Goal: Task Accomplishment & Management: Manage account settings

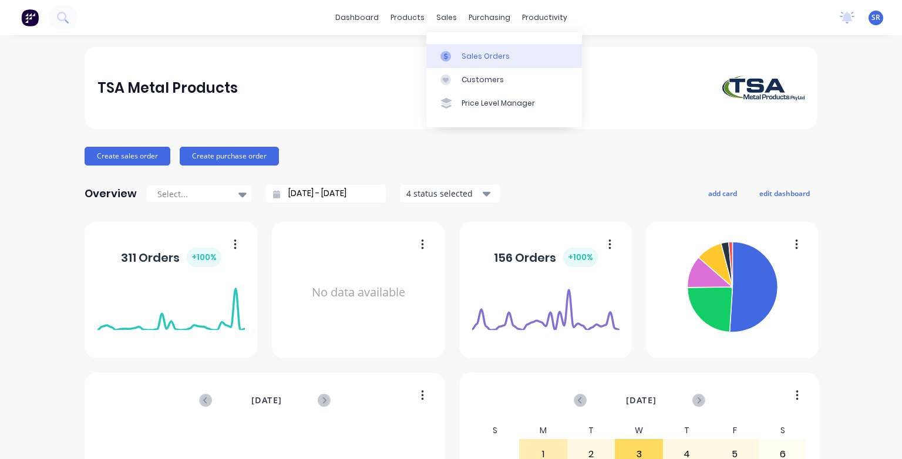
click at [468, 56] on div "Sales Orders" at bounding box center [486, 56] width 48 height 11
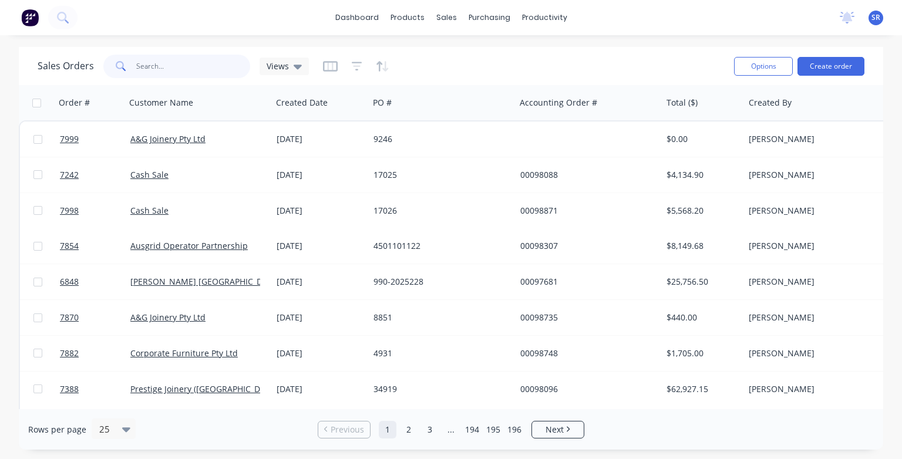
click at [145, 64] on input "text" at bounding box center [193, 66] width 115 height 23
type input "7998"
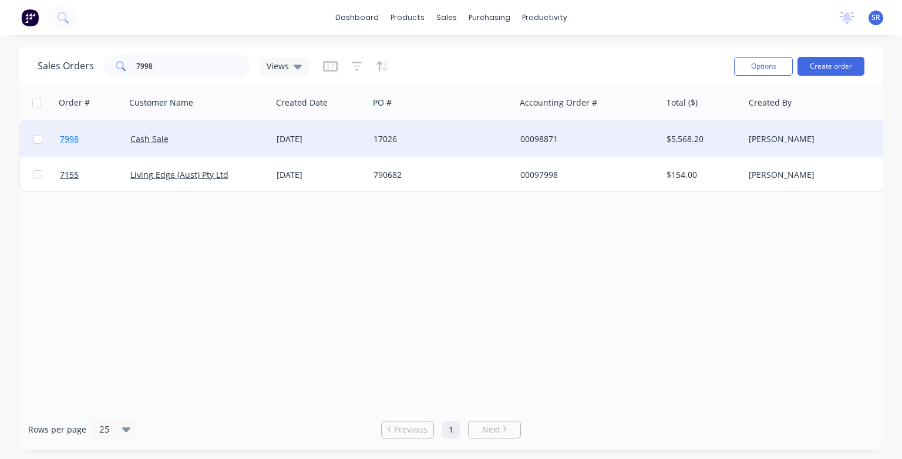
click at [75, 140] on span "7998" at bounding box center [69, 139] width 19 height 12
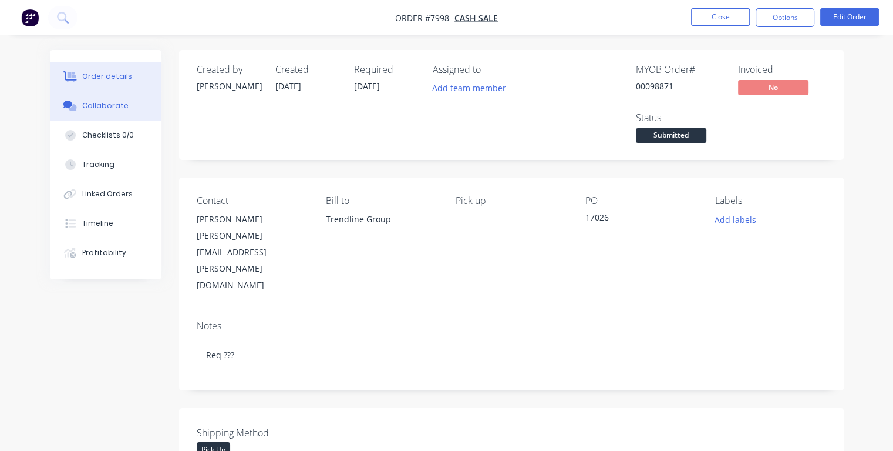
click at [107, 105] on div "Collaborate" at bounding box center [105, 105] width 46 height 11
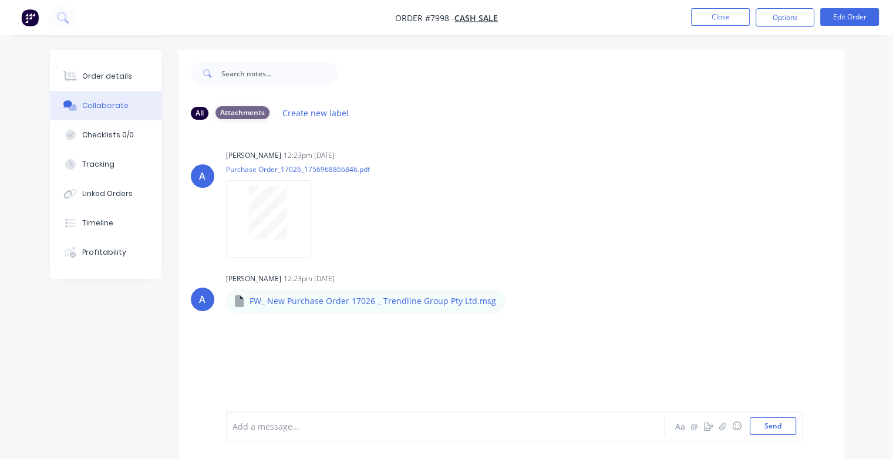
click at [234, 112] on div "Attachments" at bounding box center [243, 112] width 54 height 13
click at [234, 114] on div "Attachments" at bounding box center [243, 112] width 54 height 13
click at [202, 117] on div "All" at bounding box center [200, 112] width 18 height 13
click at [103, 74] on div "Order details" at bounding box center [107, 76] width 50 height 11
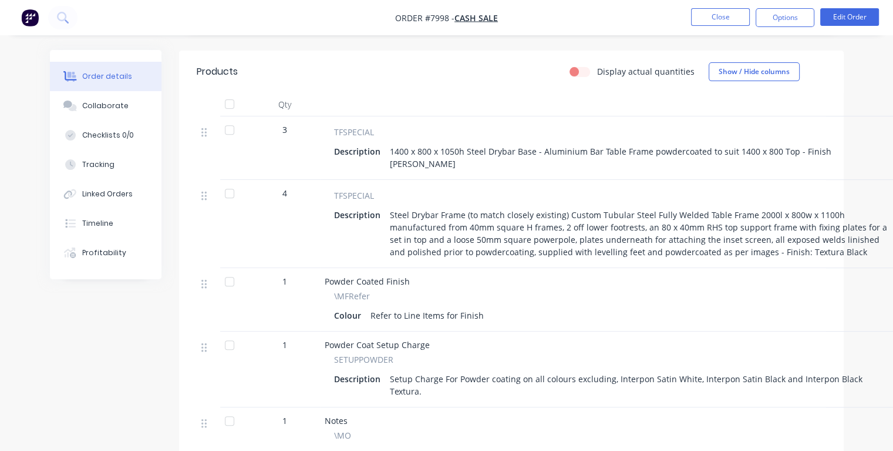
scroll to position [470, 0]
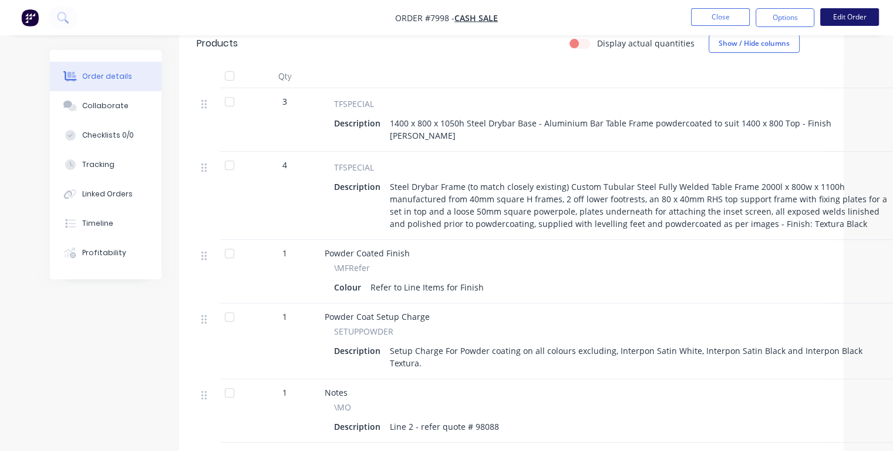
click at [859, 17] on button "Edit Order" at bounding box center [850, 17] width 59 height 18
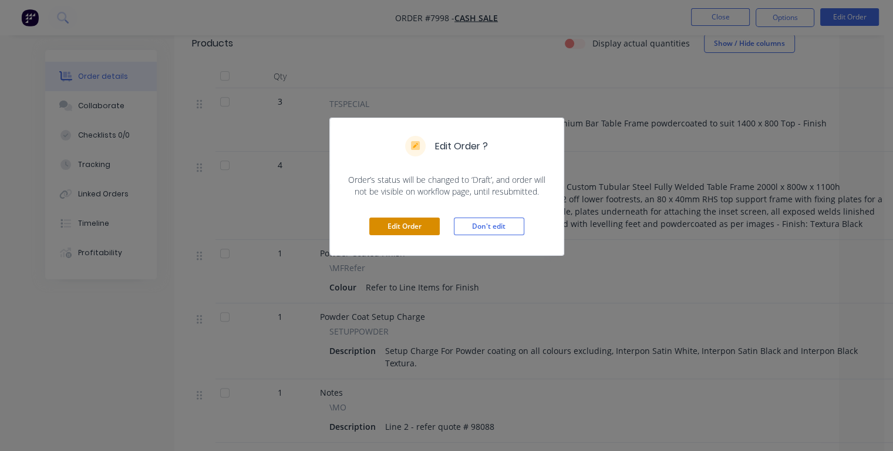
click at [432, 226] on button "Edit Order" at bounding box center [404, 226] width 70 height 18
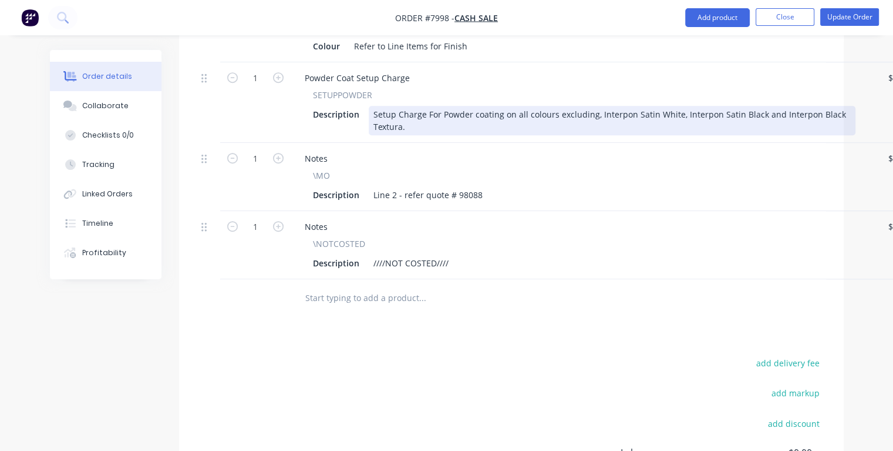
scroll to position [764, 0]
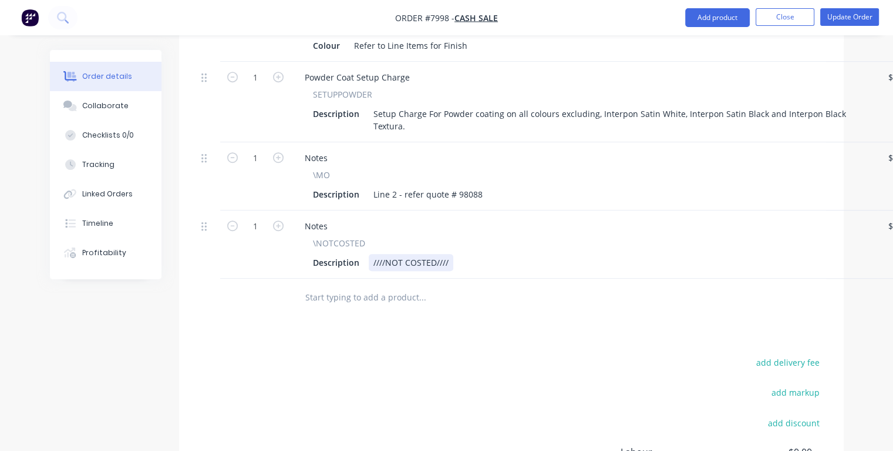
click at [458, 254] on div "Description ////NOT COSTED////" at bounding box center [581, 262] width 547 height 17
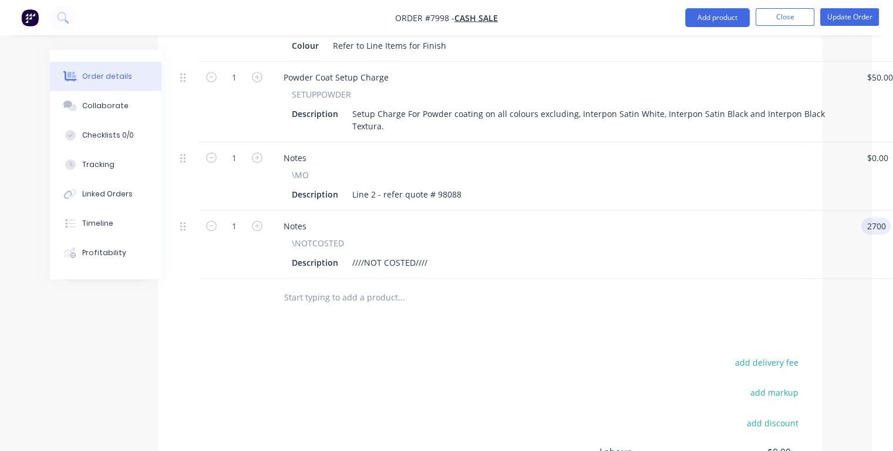
type input "$2,700.00"
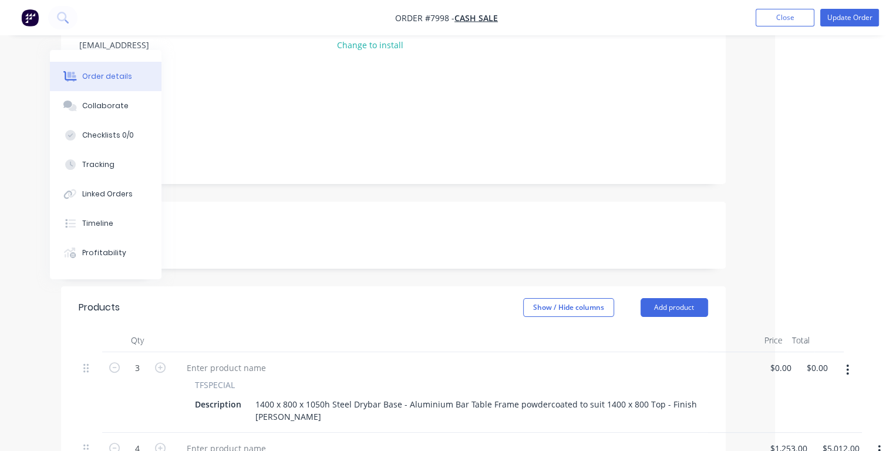
scroll to position [0, 118]
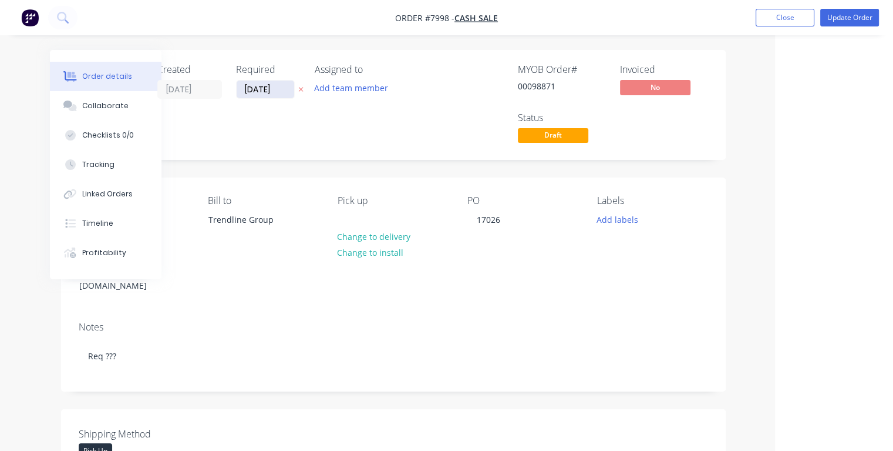
type input "$2,700.00"
drag, startPoint x: 282, startPoint y: 88, endPoint x: 240, endPoint y: 88, distance: 41.7
click at [240, 88] on input "[DATE]" at bounding box center [266, 89] width 58 height 18
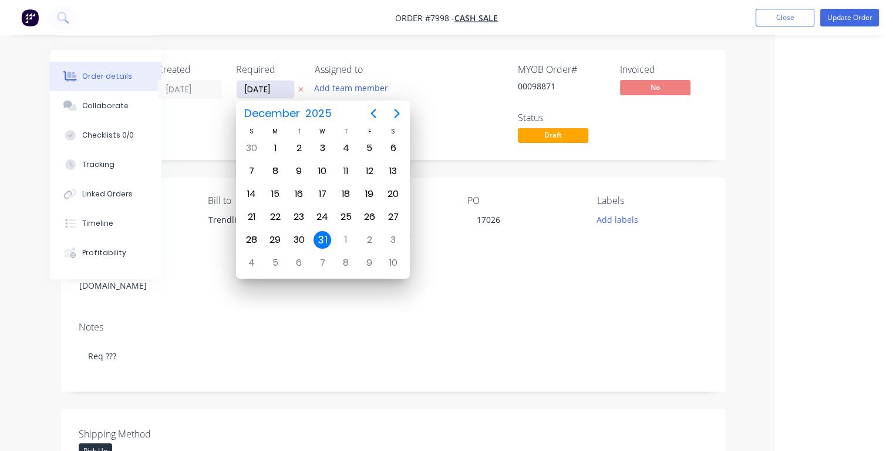
type input "[DATE]"
click at [370, 170] on div "10" at bounding box center [370, 171] width 18 height 18
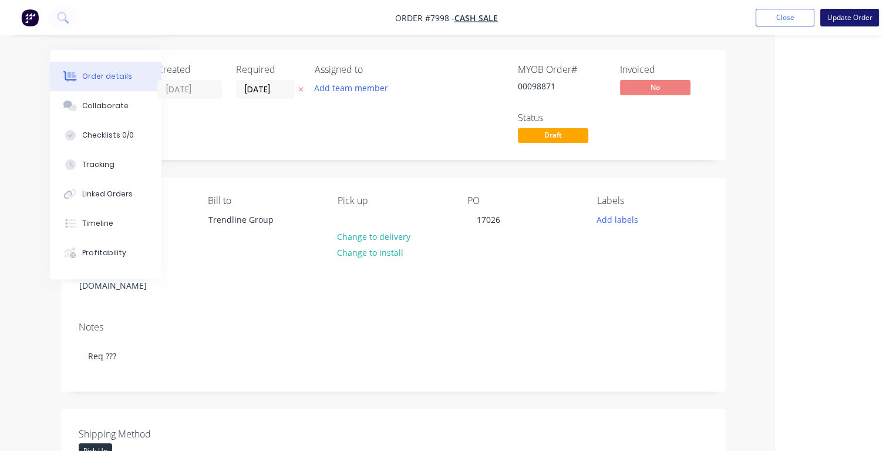
click at [833, 17] on button "Update Order" at bounding box center [850, 18] width 59 height 18
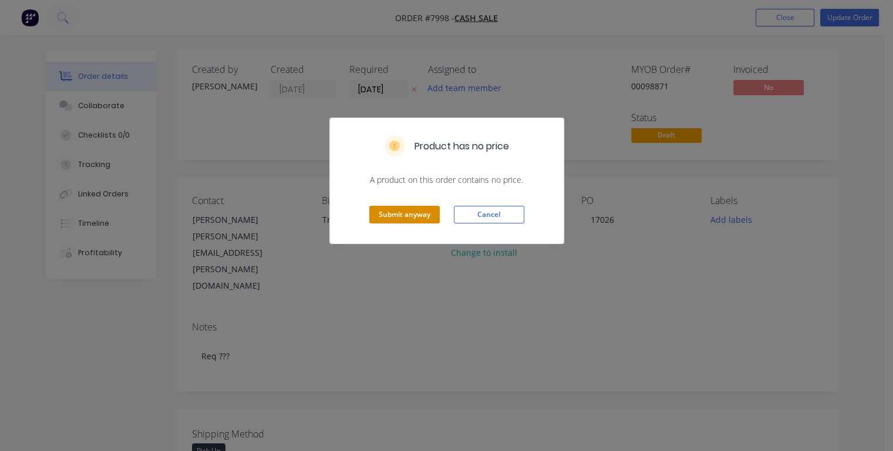
click at [397, 213] on button "Submit anyway" at bounding box center [404, 215] width 70 height 18
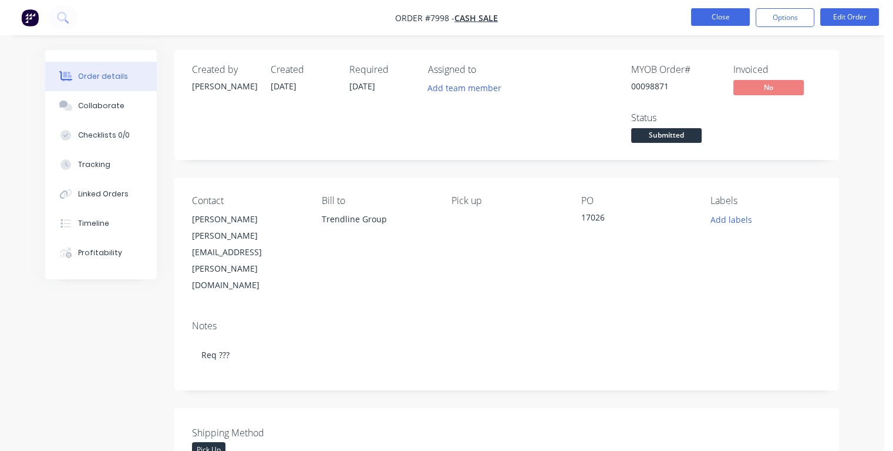
click at [708, 14] on button "Close" at bounding box center [720, 17] width 59 height 18
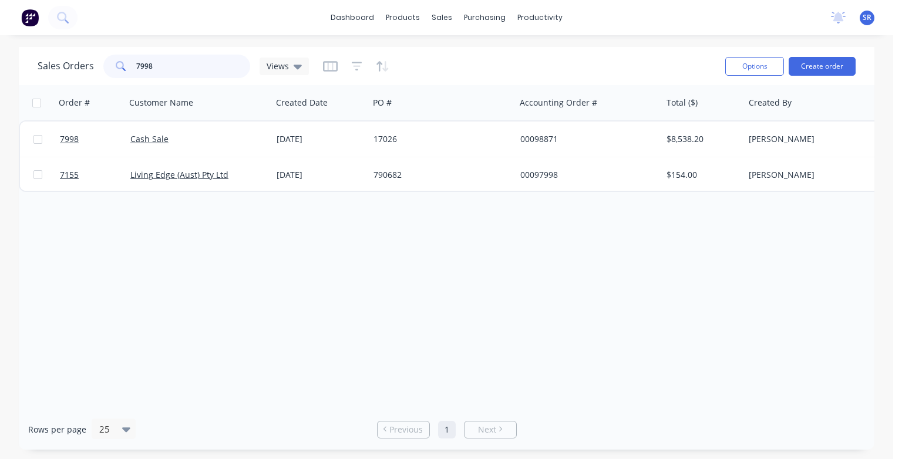
click at [174, 63] on input "7998" at bounding box center [193, 66] width 115 height 23
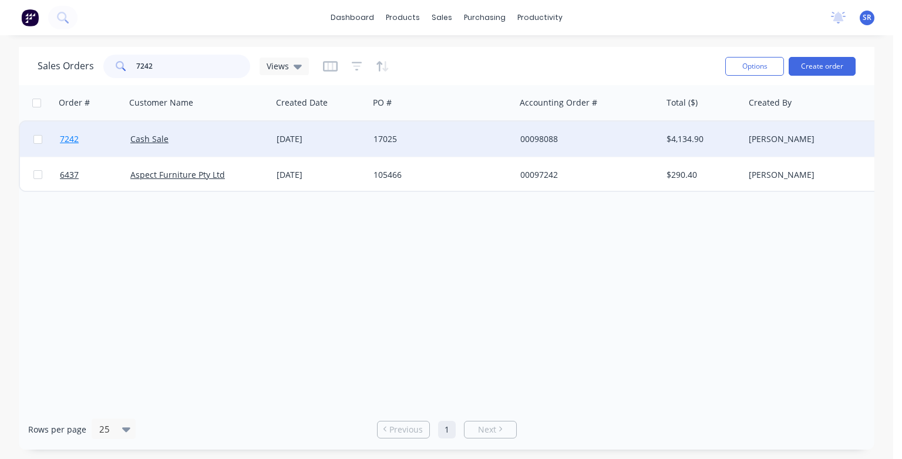
type input "7242"
click at [70, 140] on span "7242" at bounding box center [69, 139] width 19 height 12
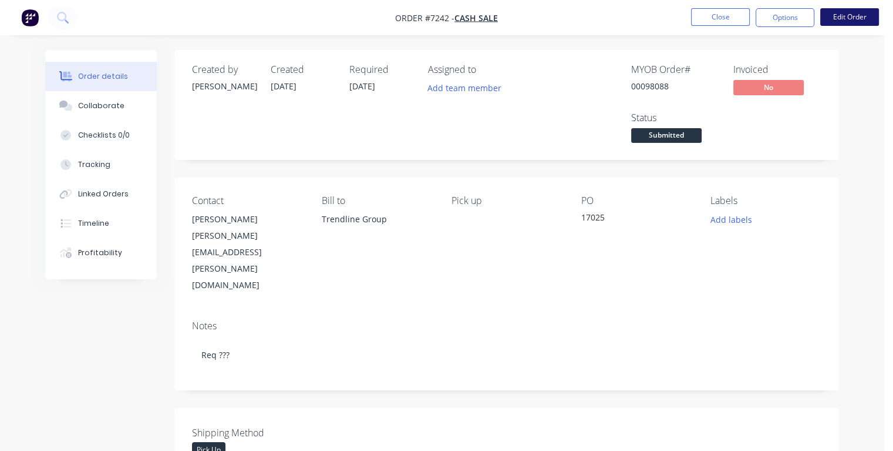
click at [851, 16] on button "Edit Order" at bounding box center [850, 17] width 59 height 18
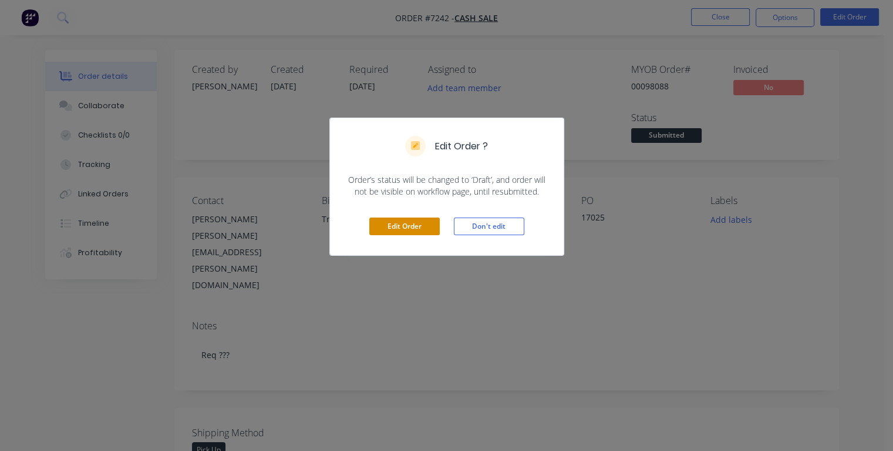
click at [404, 228] on button "Edit Order" at bounding box center [404, 226] width 70 height 18
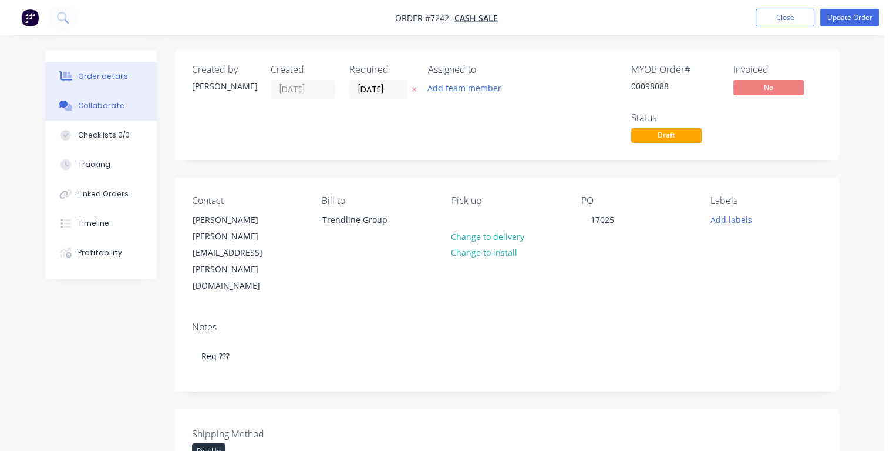
click at [107, 111] on button "Collaborate" at bounding box center [101, 105] width 112 height 29
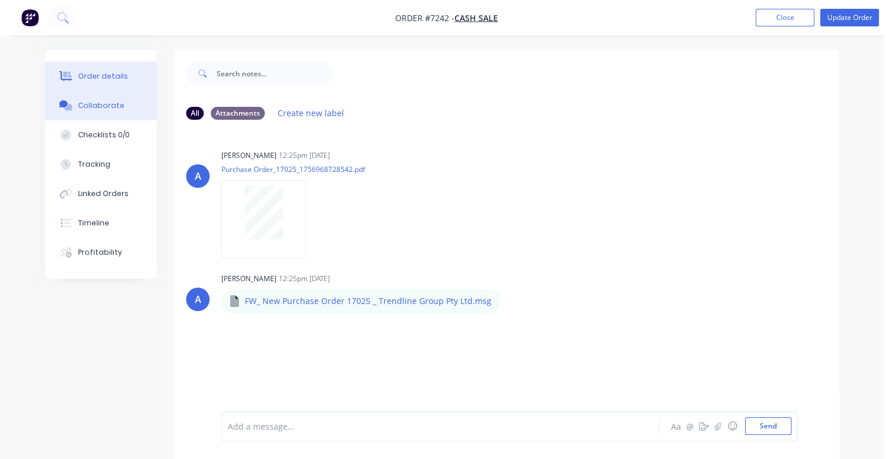
click at [113, 68] on button "Order details" at bounding box center [101, 76] width 112 height 29
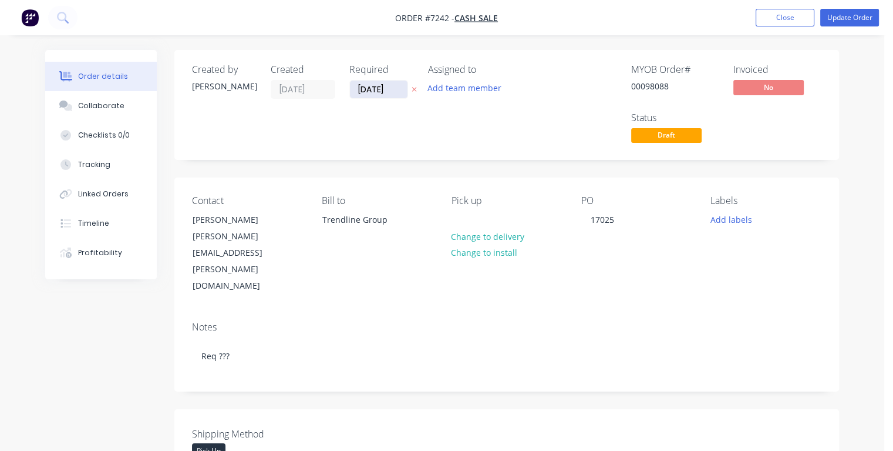
drag, startPoint x: 388, startPoint y: 90, endPoint x: 358, endPoint y: 84, distance: 30.1
click at [358, 84] on input "[DATE]" at bounding box center [379, 89] width 58 height 18
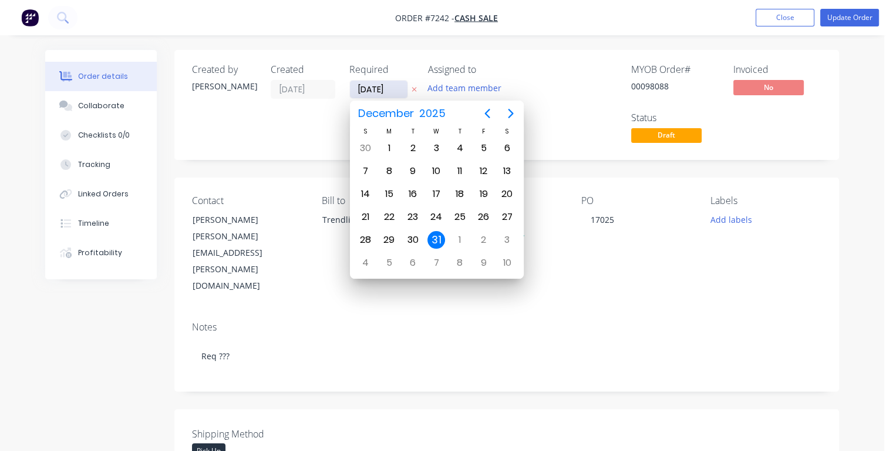
type input "[DATE]"
click at [485, 172] on div "10" at bounding box center [484, 171] width 18 height 18
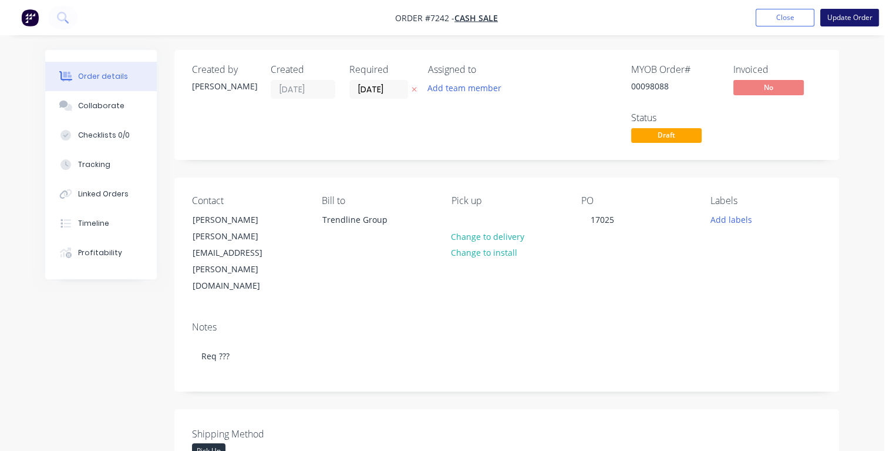
click at [836, 15] on button "Update Order" at bounding box center [850, 18] width 59 height 18
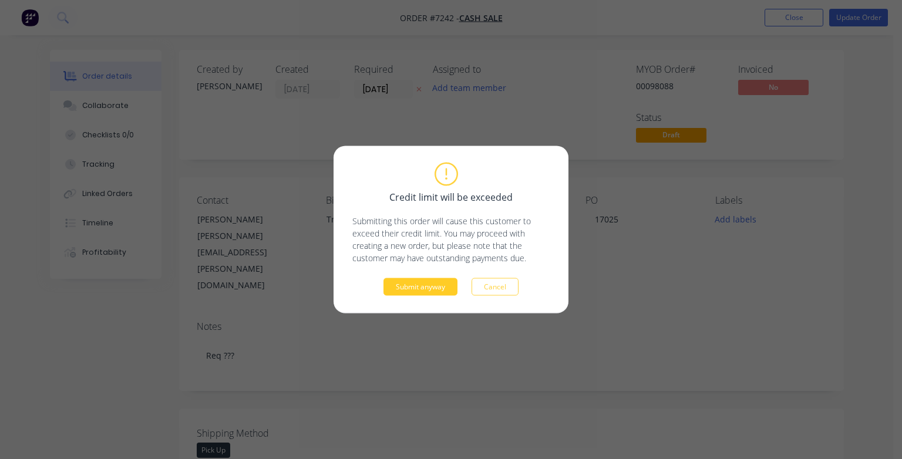
click at [394, 288] on button "Submit anyway" at bounding box center [421, 287] width 74 height 18
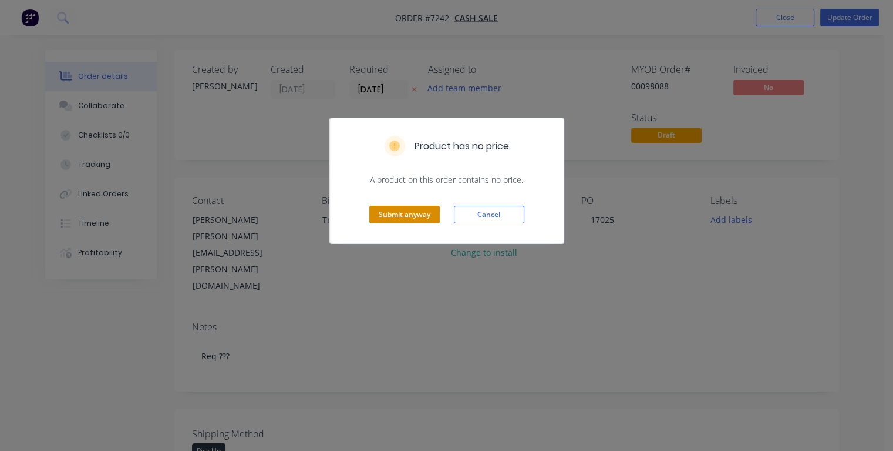
click at [374, 213] on button "Submit anyway" at bounding box center [404, 215] width 70 height 18
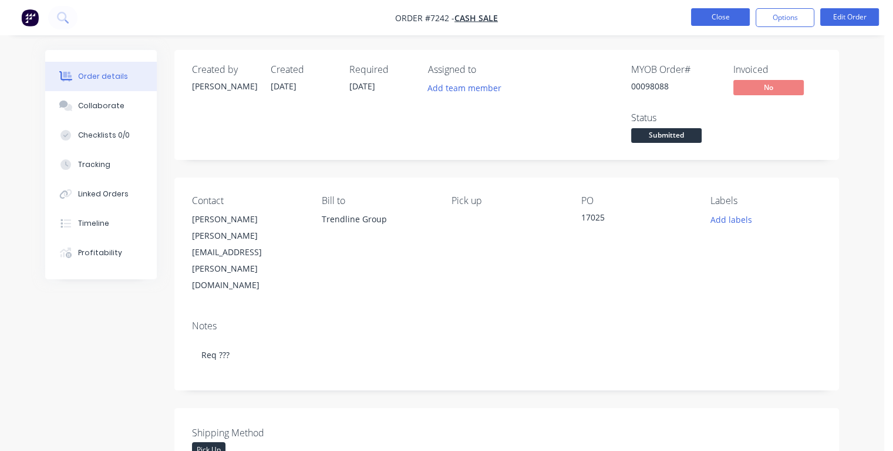
click at [719, 18] on button "Close" at bounding box center [720, 17] width 59 height 18
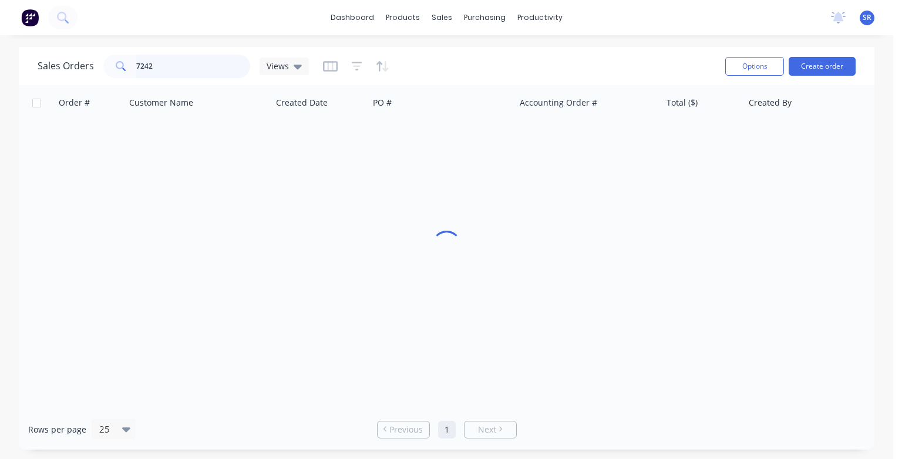
click at [200, 67] on input "7242" at bounding box center [193, 66] width 115 height 23
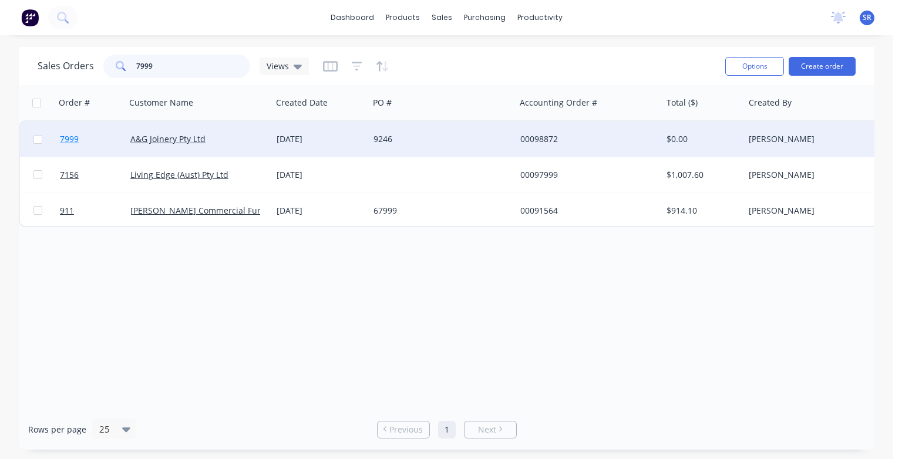
type input "7999"
click at [66, 140] on span "7999" at bounding box center [69, 139] width 19 height 12
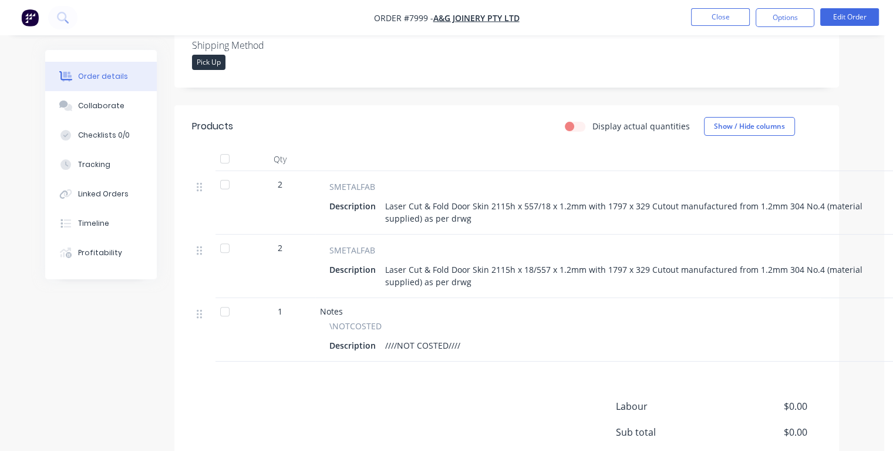
scroll to position [388, 0]
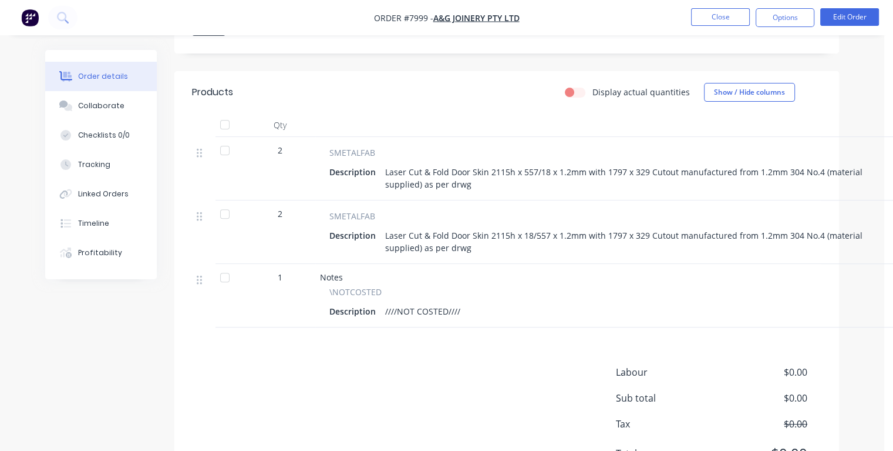
click at [468, 308] on div "Description ////NOT COSTED////" at bounding box center [609, 310] width 559 height 17
click at [465, 311] on div "Description ////NOT COSTED////" at bounding box center [609, 310] width 559 height 17
click at [846, 15] on button "Edit Order" at bounding box center [850, 17] width 59 height 18
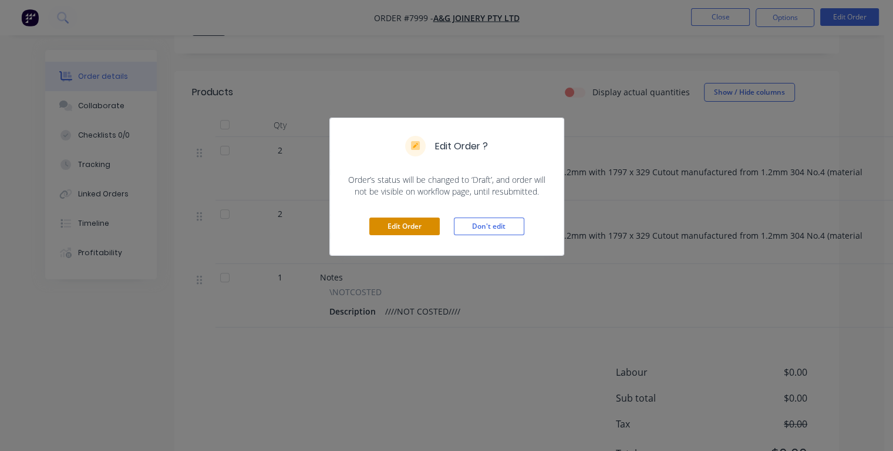
click at [416, 221] on button "Edit Order" at bounding box center [404, 226] width 70 height 18
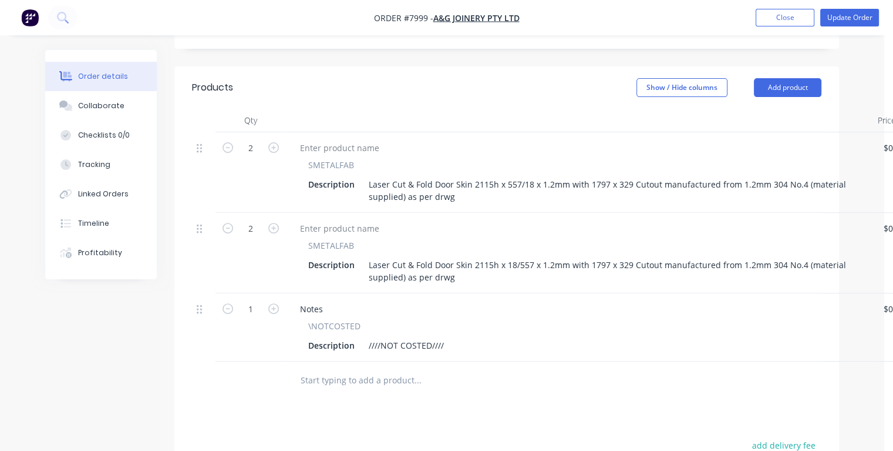
scroll to position [411, 0]
click at [468, 336] on div "Description ////NOT COSTED////" at bounding box center [577, 344] width 547 height 17
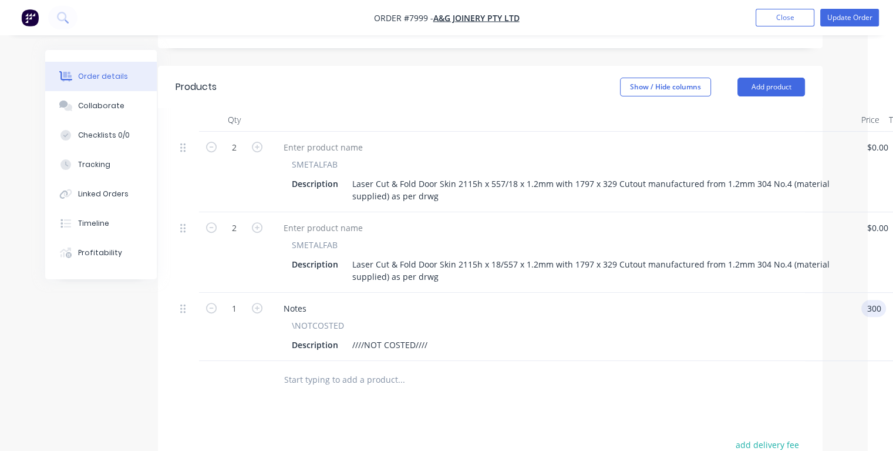
type input "$300.00"
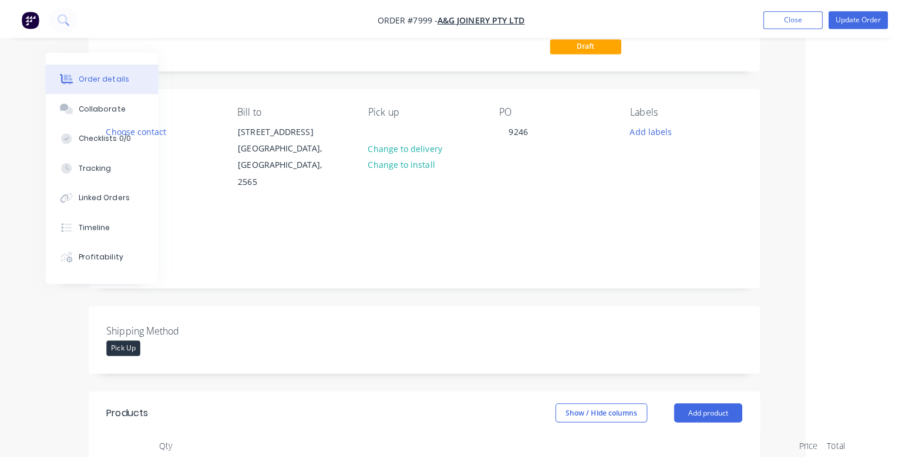
scroll to position [0, 87]
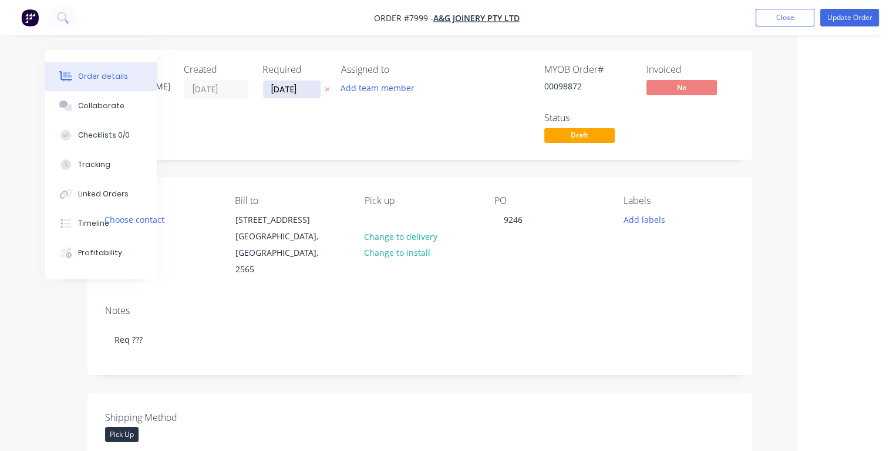
type input "$300.00"
drag, startPoint x: 305, startPoint y: 90, endPoint x: 264, endPoint y: 90, distance: 41.7
click at [264, 90] on input "[DATE]" at bounding box center [292, 89] width 58 height 18
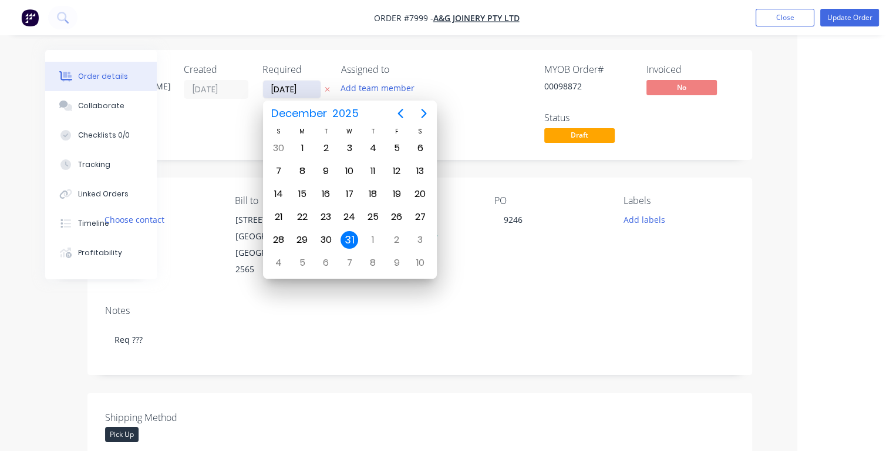
type input "[DATE]"
click at [351, 171] on div "10" at bounding box center [350, 171] width 18 height 18
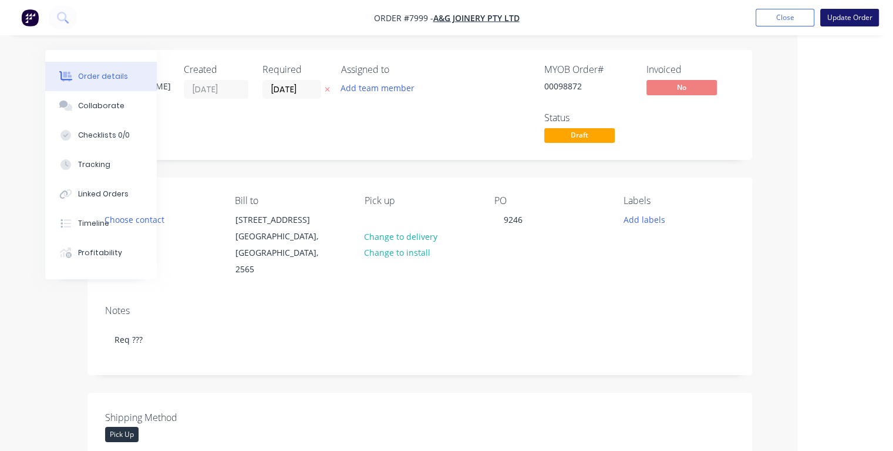
click at [844, 20] on button "Update Order" at bounding box center [850, 18] width 59 height 18
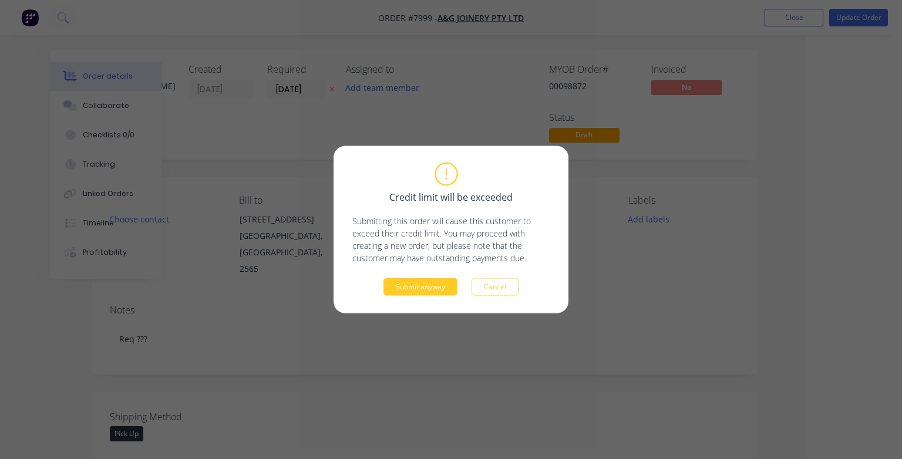
click at [432, 288] on button "Submit anyway" at bounding box center [421, 287] width 74 height 18
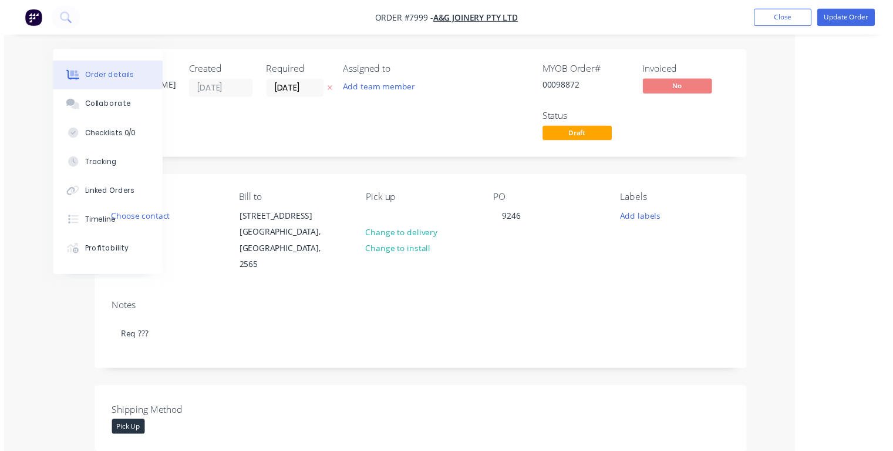
scroll to position [0, 63]
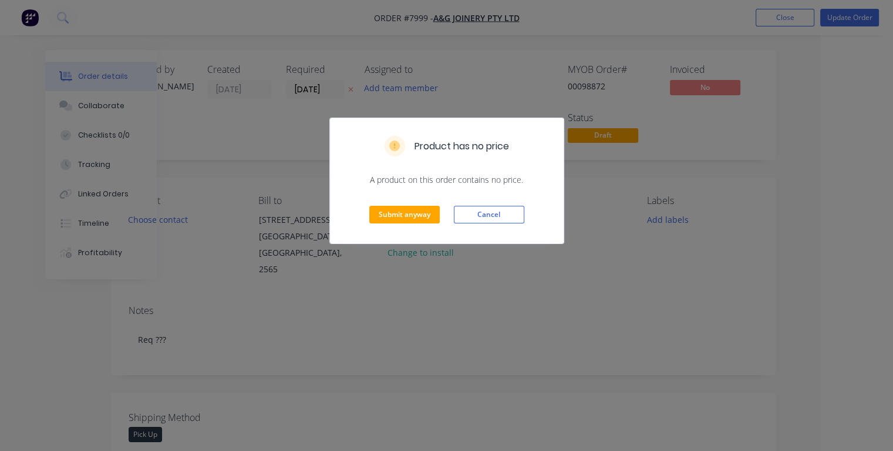
click at [418, 201] on div "Submit anyway Cancel" at bounding box center [447, 215] width 234 height 58
click at [412, 209] on button "Submit anyway" at bounding box center [404, 215] width 70 height 18
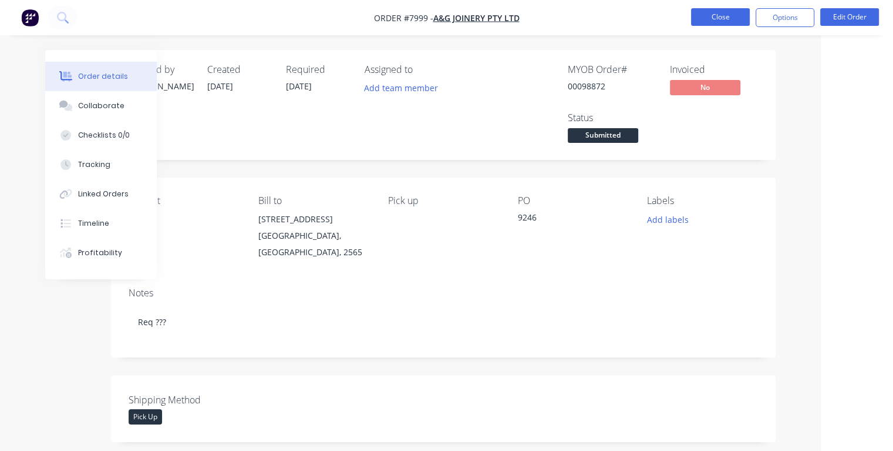
click at [726, 15] on button "Close" at bounding box center [720, 17] width 59 height 18
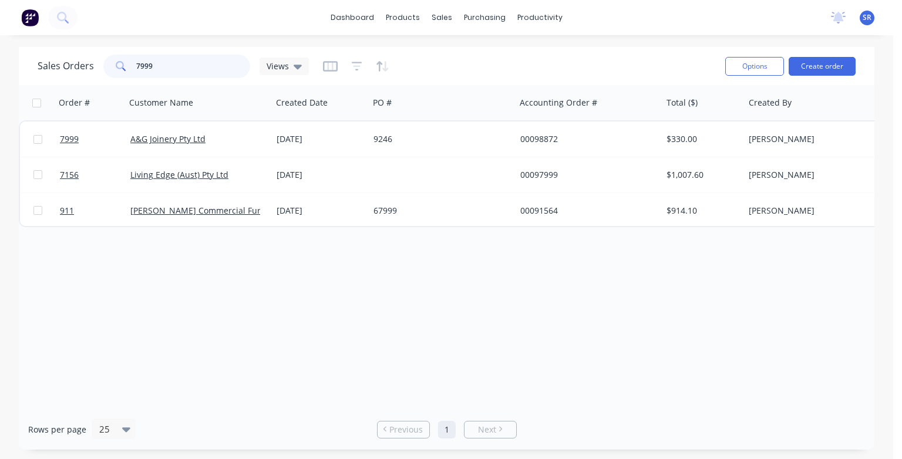
drag, startPoint x: 169, startPoint y: 66, endPoint x: 127, endPoint y: 65, distance: 42.3
click at [127, 65] on div "7999" at bounding box center [176, 66] width 147 height 23
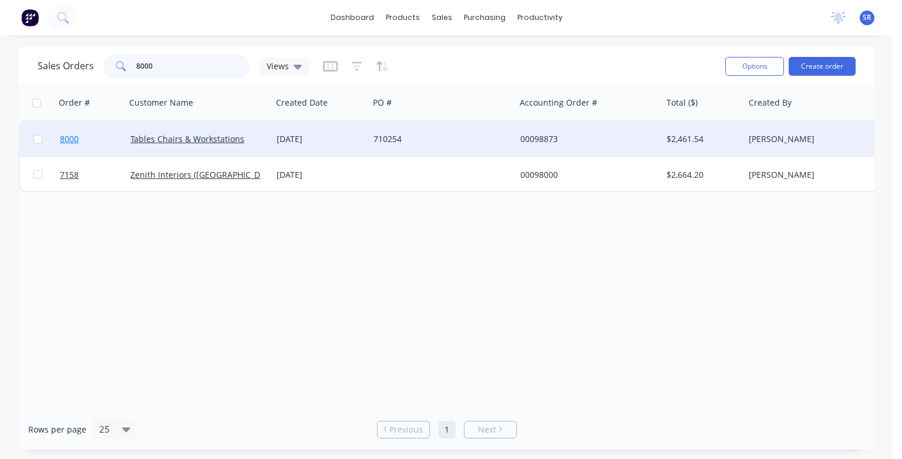
type input "8000"
click at [70, 142] on span "8000" at bounding box center [69, 139] width 19 height 12
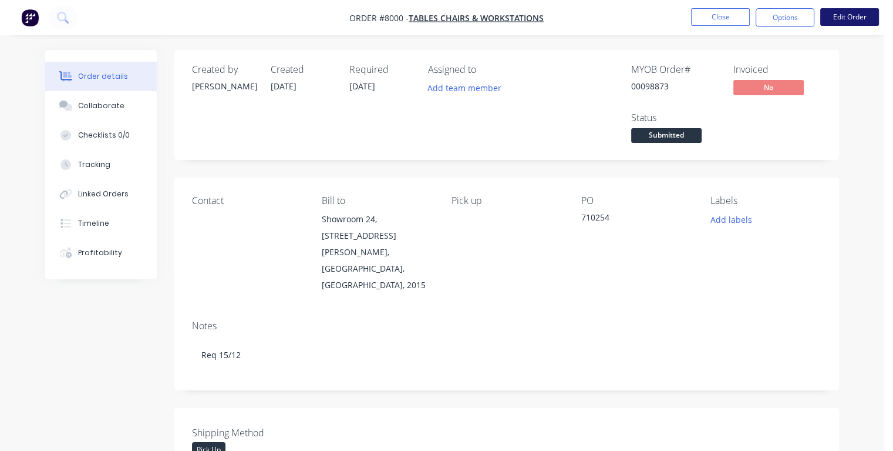
click at [849, 20] on button "Edit Order" at bounding box center [850, 17] width 59 height 18
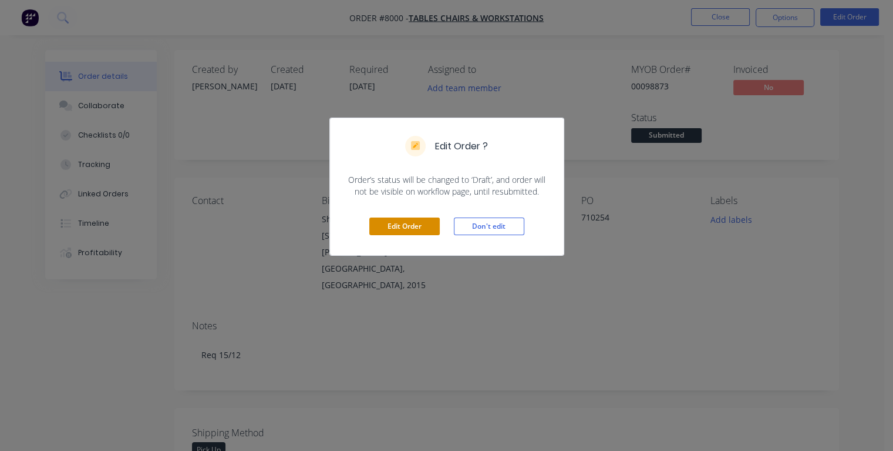
click at [395, 223] on button "Edit Order" at bounding box center [404, 226] width 70 height 18
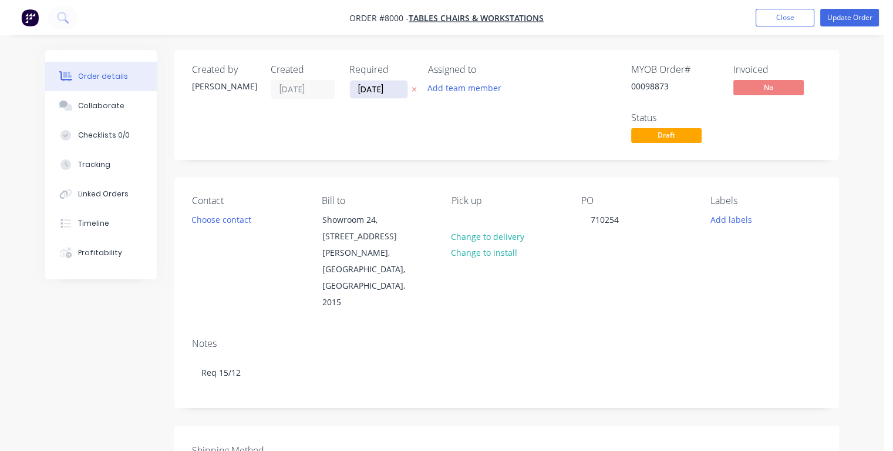
click at [366, 86] on input "[DATE]" at bounding box center [379, 89] width 58 height 18
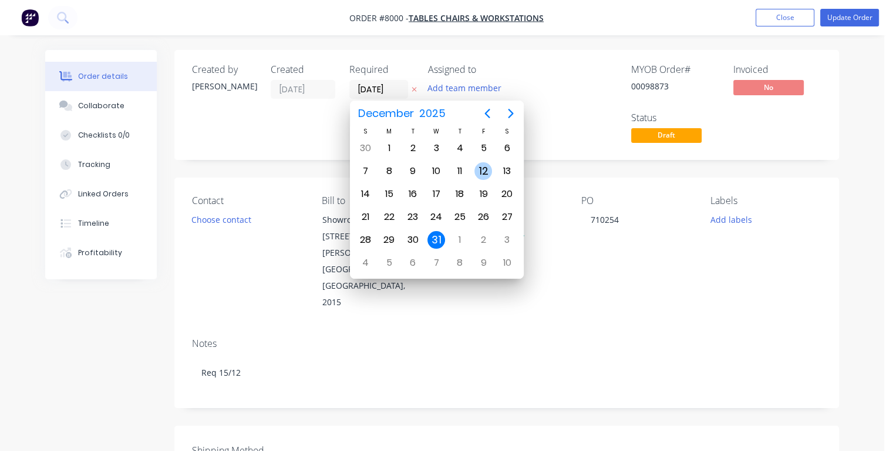
click at [483, 168] on div "12" at bounding box center [484, 171] width 18 height 18
type input "[DATE]"
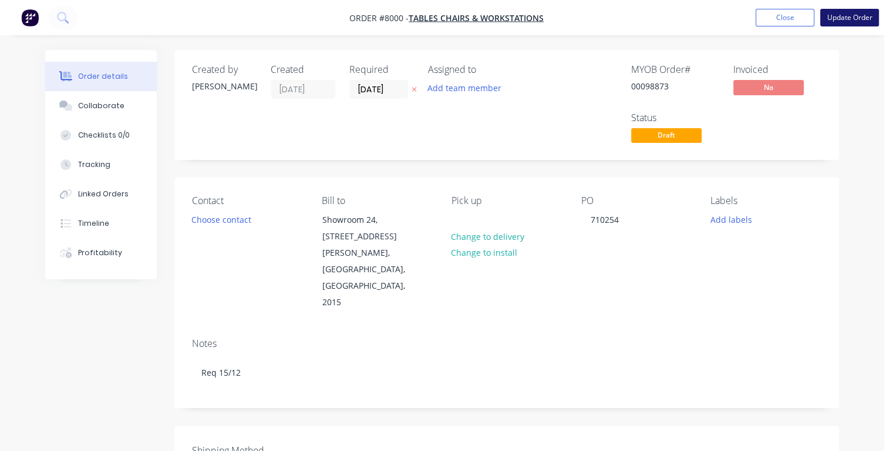
click at [848, 19] on button "Update Order" at bounding box center [850, 18] width 59 height 18
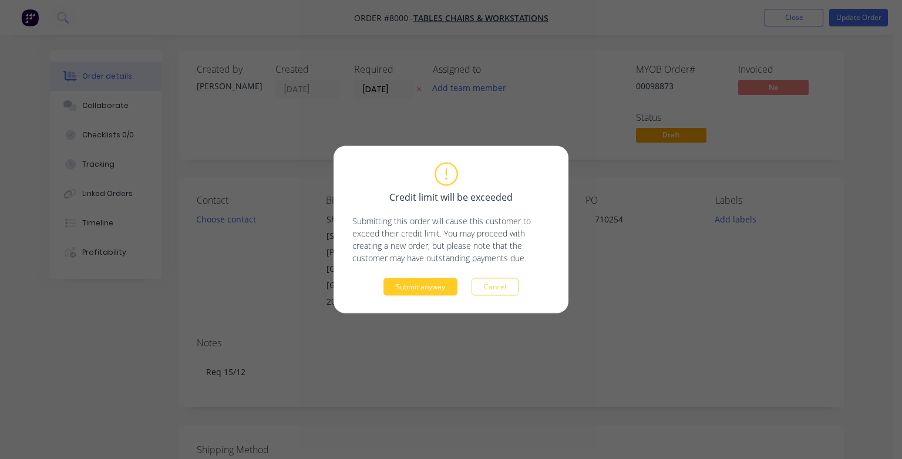
click at [421, 285] on button "Submit anyway" at bounding box center [421, 287] width 74 height 18
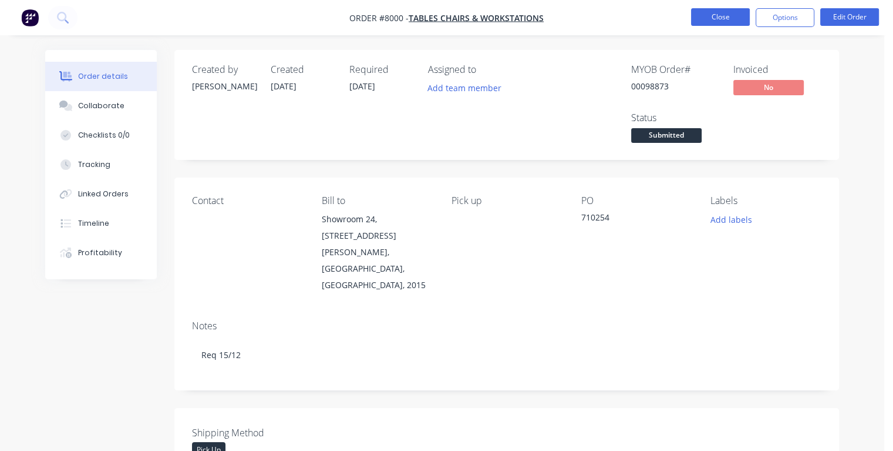
click at [717, 21] on button "Close" at bounding box center [720, 17] width 59 height 18
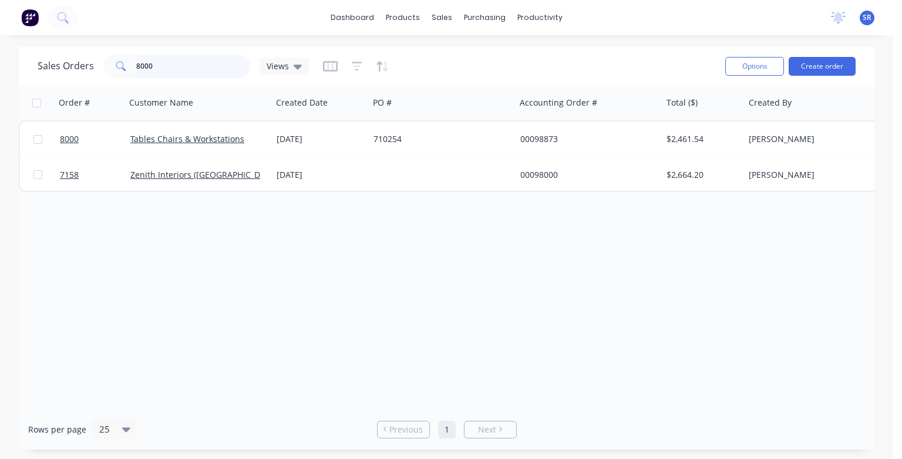
click at [179, 69] on input "8000" at bounding box center [193, 66] width 115 height 23
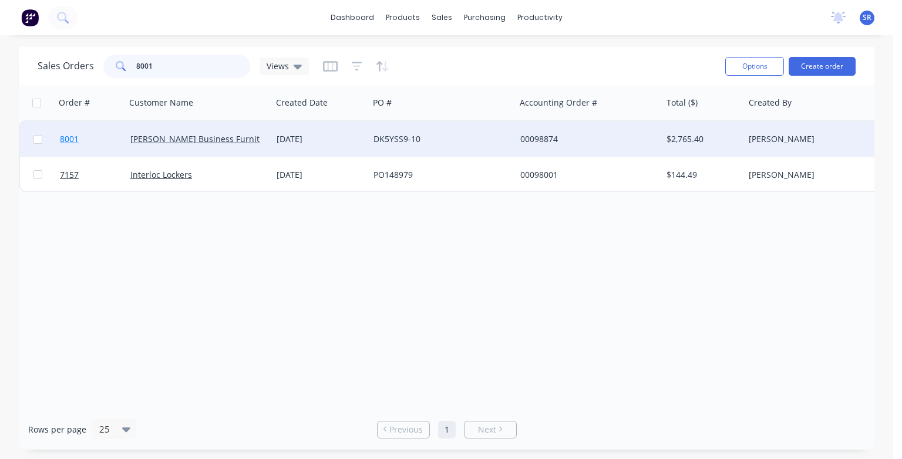
type input "8001"
click at [75, 139] on span "8001" at bounding box center [69, 139] width 19 height 12
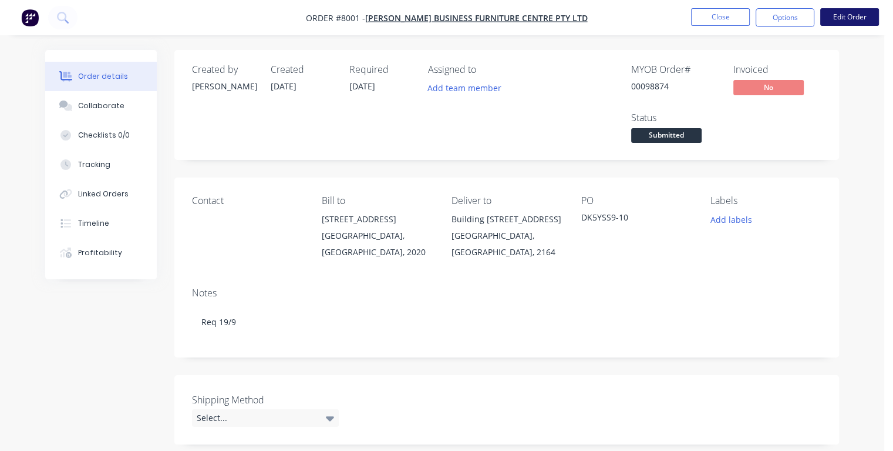
click at [840, 18] on button "Edit Order" at bounding box center [850, 17] width 59 height 18
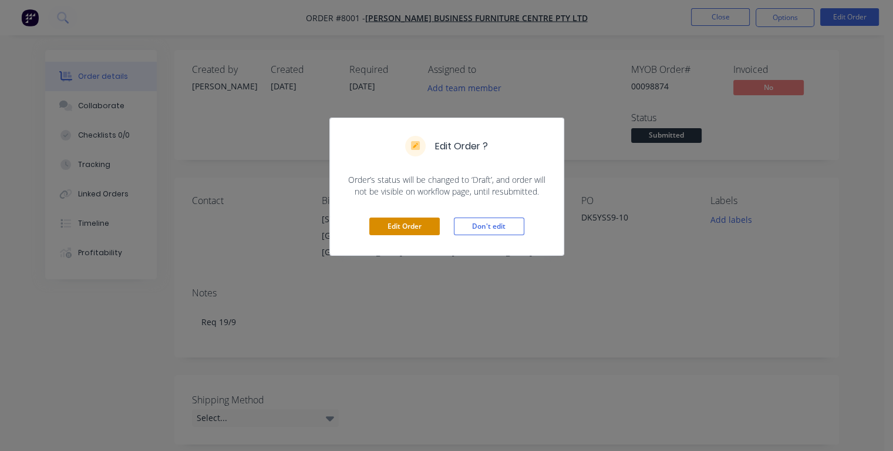
click at [401, 223] on button "Edit Order" at bounding box center [404, 226] width 70 height 18
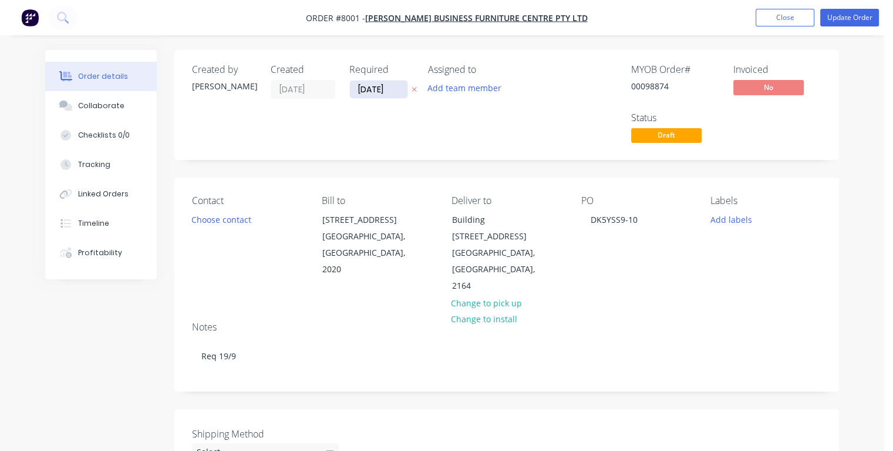
drag, startPoint x: 394, startPoint y: 89, endPoint x: 357, endPoint y: 90, distance: 36.4
click at [357, 90] on input "[DATE]" at bounding box center [379, 89] width 58 height 18
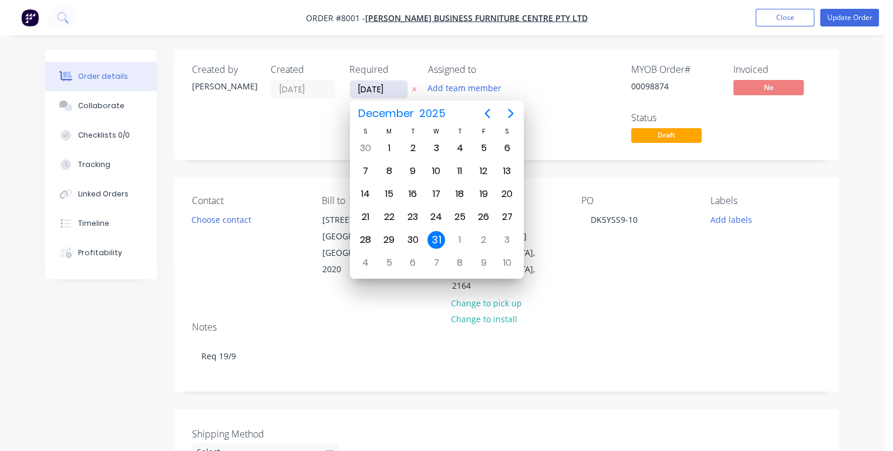
type input "[DATE]"
click at [463, 190] on div "18" at bounding box center [460, 194] width 18 height 18
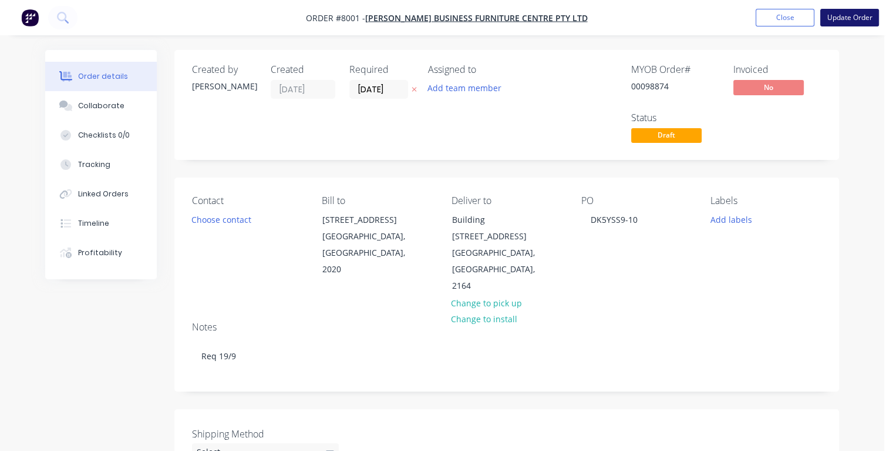
click at [843, 19] on button "Update Order" at bounding box center [850, 18] width 59 height 18
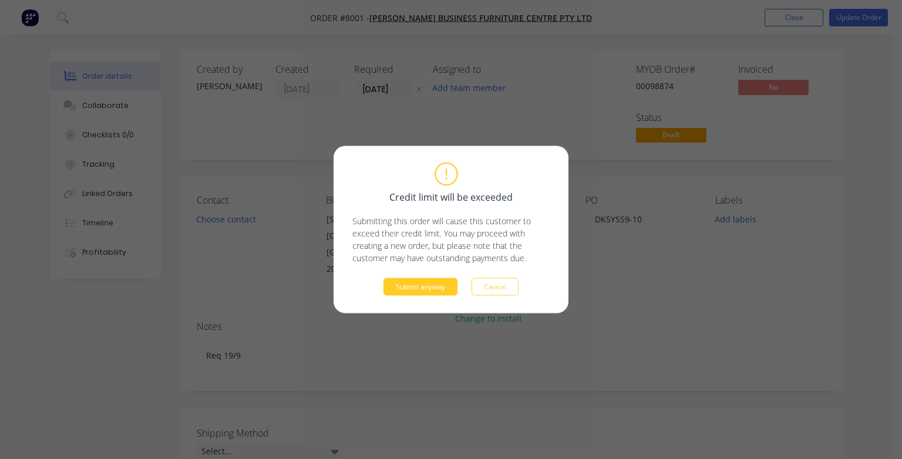
click at [405, 286] on button "Submit anyway" at bounding box center [421, 287] width 74 height 18
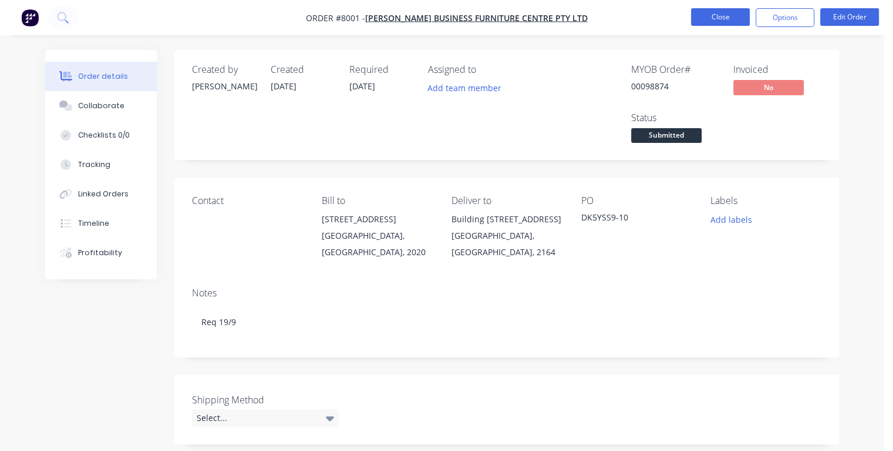
click at [714, 21] on button "Close" at bounding box center [720, 17] width 59 height 18
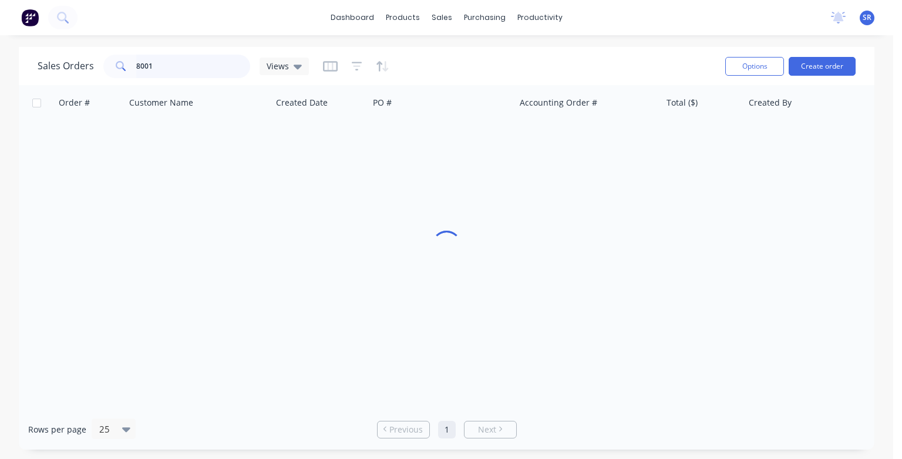
click at [172, 65] on input "8001" at bounding box center [193, 66] width 115 height 23
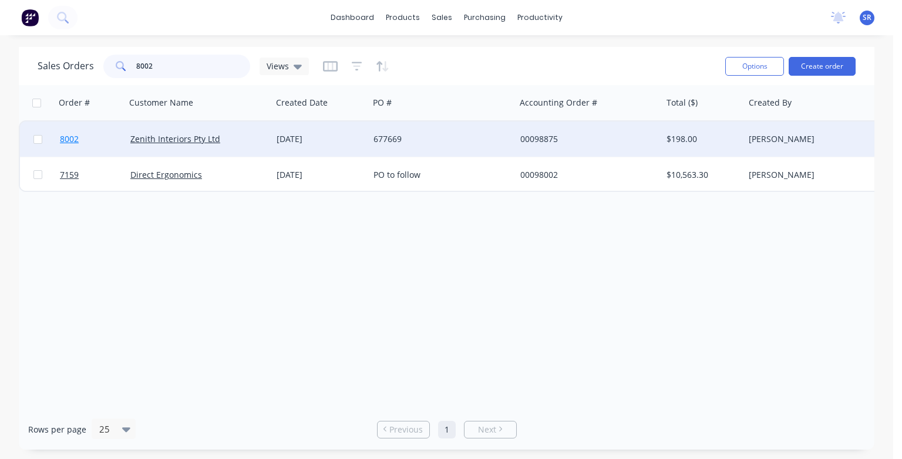
type input "8002"
click at [72, 141] on span "8002" at bounding box center [69, 139] width 19 height 12
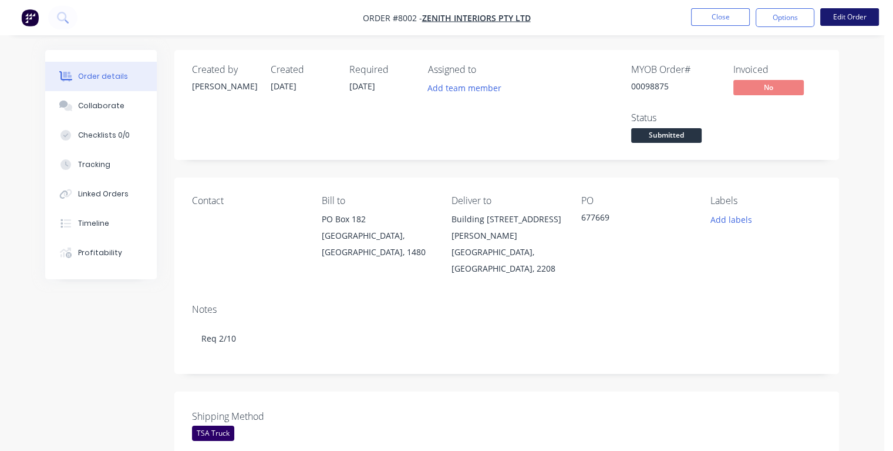
click at [851, 14] on button "Edit Order" at bounding box center [850, 17] width 59 height 18
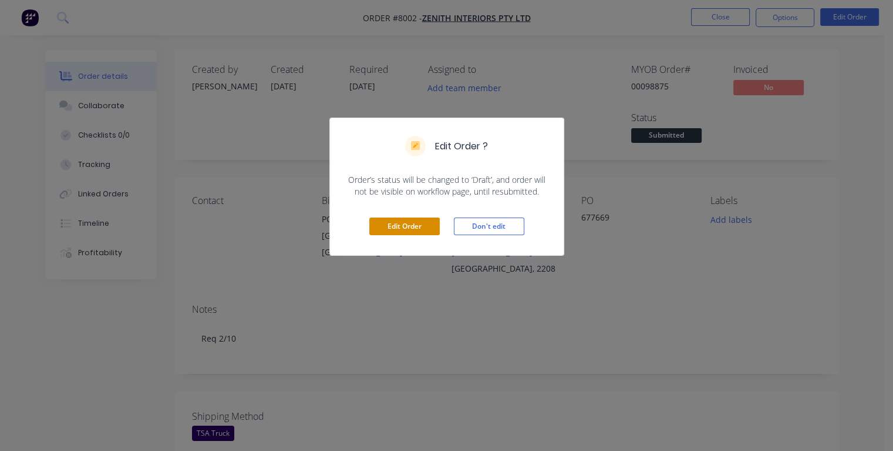
click at [411, 225] on button "Edit Order" at bounding box center [404, 226] width 70 height 18
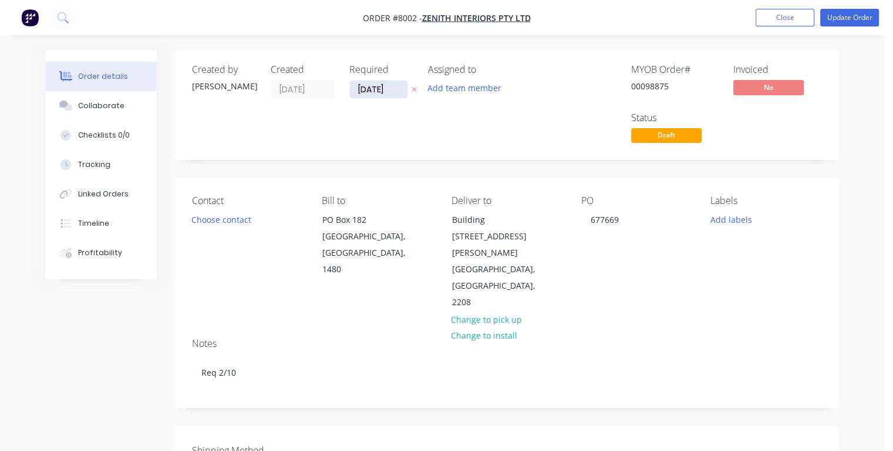
drag, startPoint x: 395, startPoint y: 89, endPoint x: 352, endPoint y: 89, distance: 42.3
click at [352, 89] on input "[DATE]" at bounding box center [379, 89] width 58 height 18
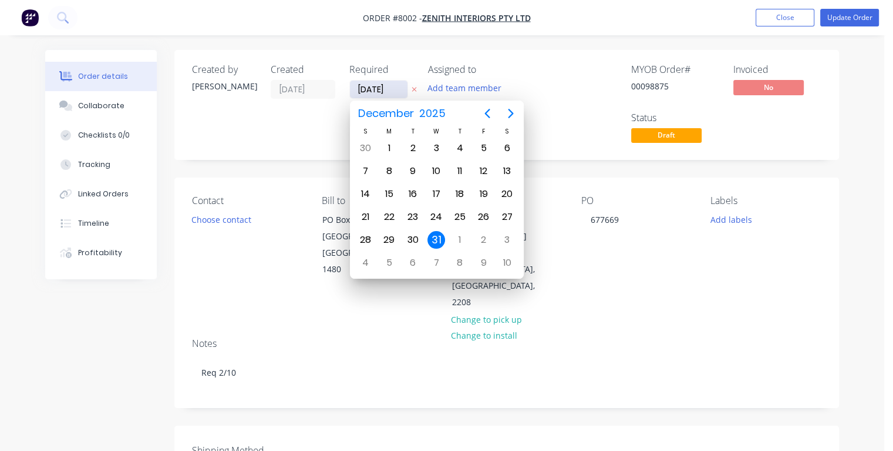
type input "[DATE]"
click at [439, 147] on div "1" at bounding box center [437, 148] width 18 height 18
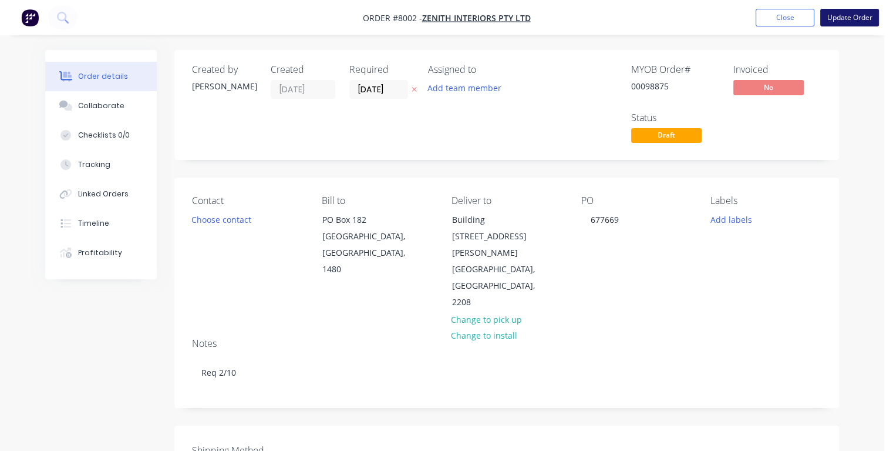
click at [846, 16] on button "Update Order" at bounding box center [850, 18] width 59 height 18
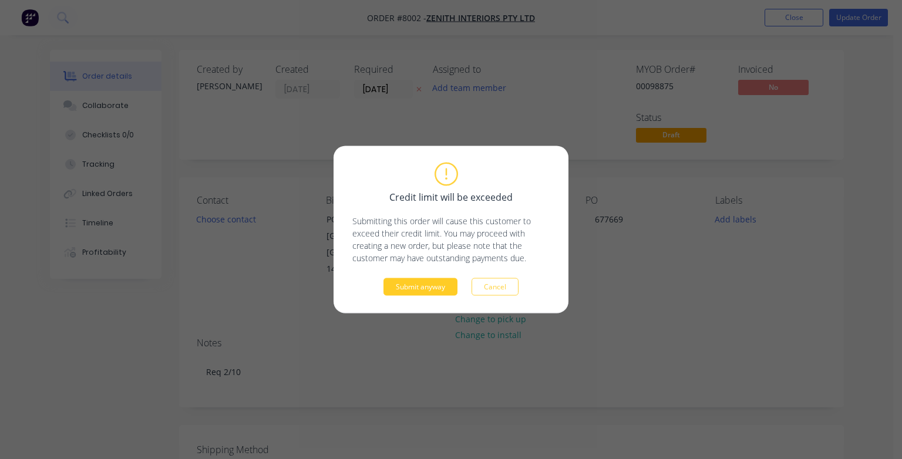
click at [423, 287] on button "Submit anyway" at bounding box center [421, 287] width 74 height 18
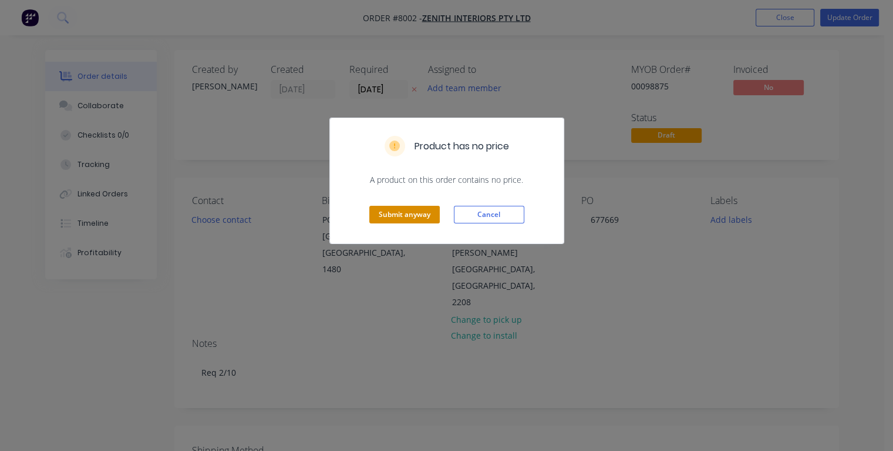
click at [411, 211] on button "Submit anyway" at bounding box center [404, 215] width 70 height 18
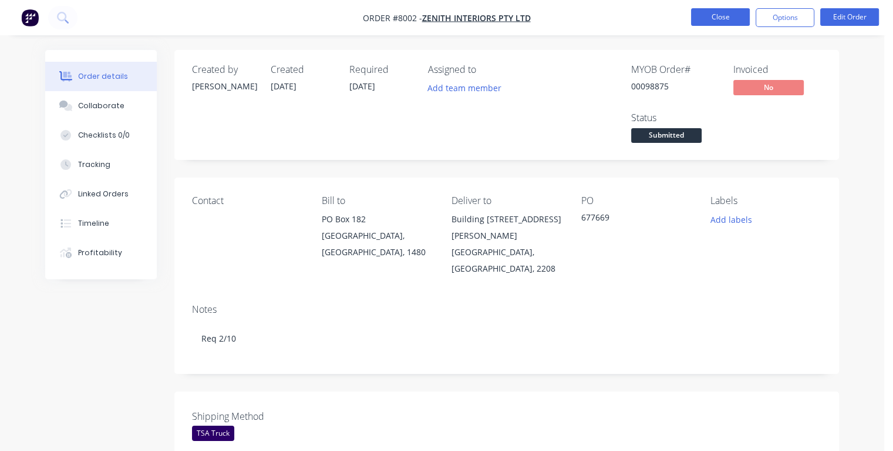
click at [709, 10] on button "Close" at bounding box center [720, 17] width 59 height 18
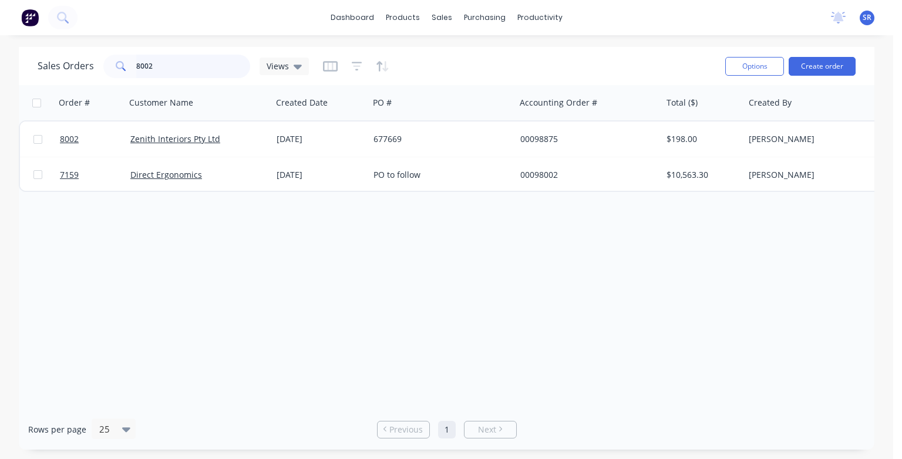
click at [181, 66] on input "8002" at bounding box center [193, 66] width 115 height 23
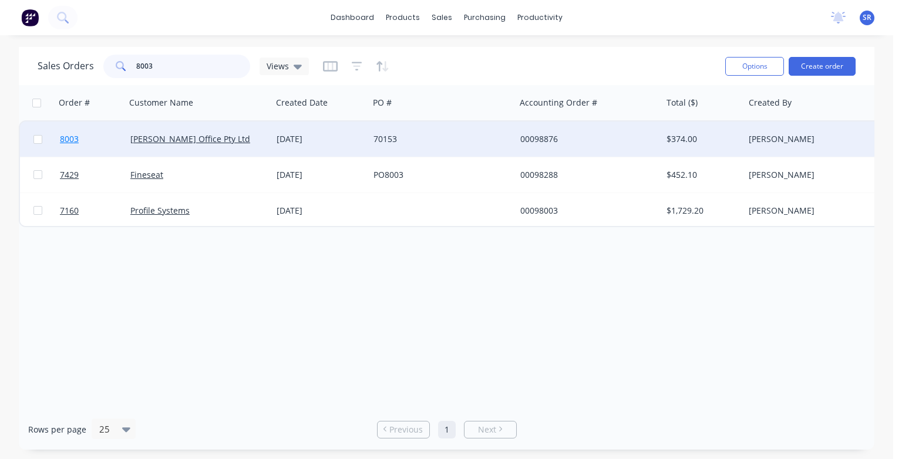
type input "8003"
click at [68, 137] on span "8003" at bounding box center [69, 139] width 19 height 12
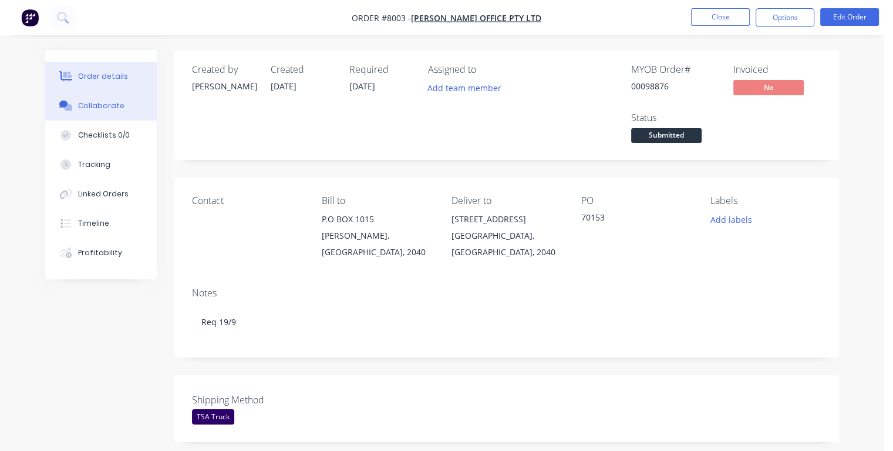
click at [102, 103] on div "Collaborate" at bounding box center [101, 105] width 46 height 11
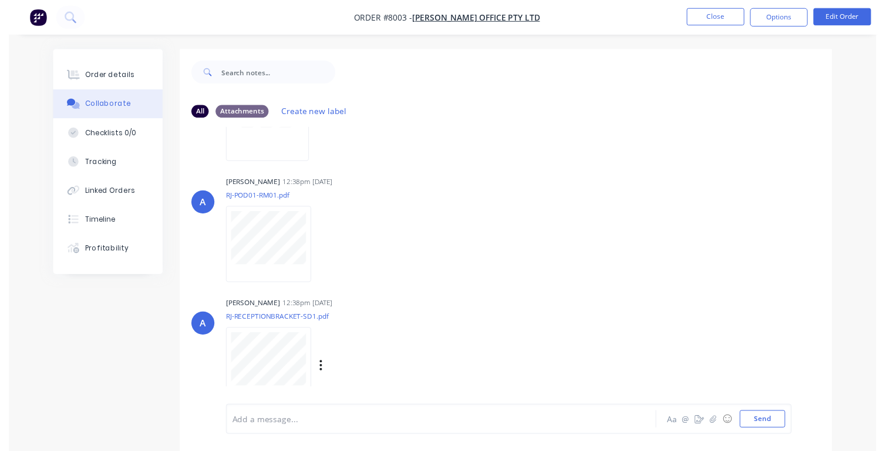
scroll to position [98, 0]
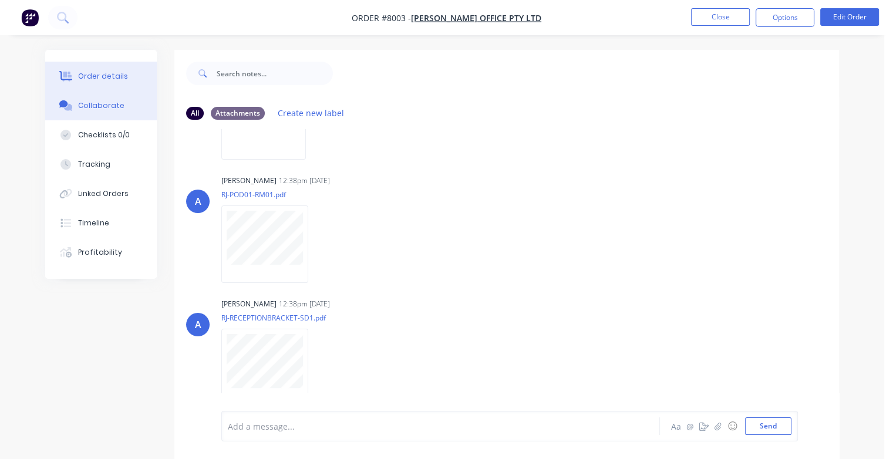
click at [107, 72] on div "Order details" at bounding box center [103, 76] width 50 height 11
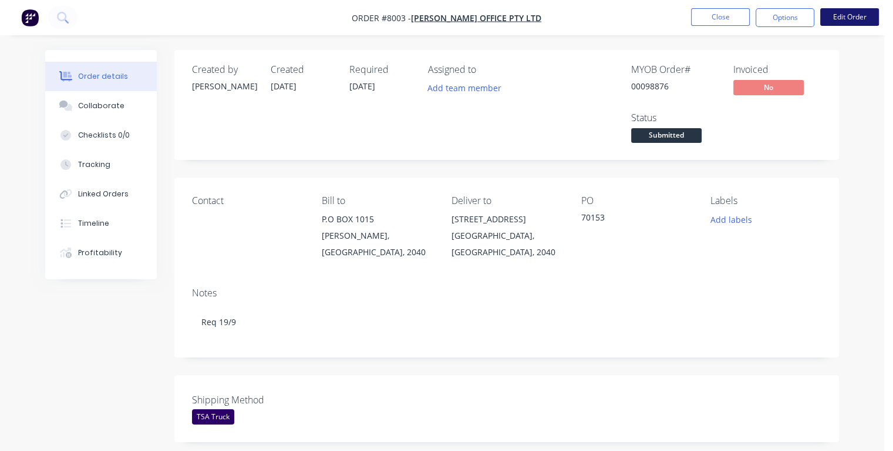
click at [853, 19] on button "Edit Order" at bounding box center [850, 17] width 59 height 18
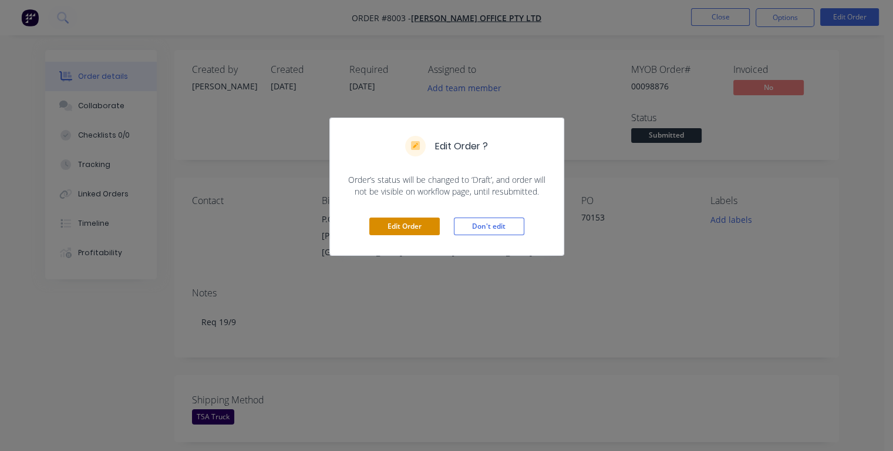
click at [414, 223] on button "Edit Order" at bounding box center [404, 226] width 70 height 18
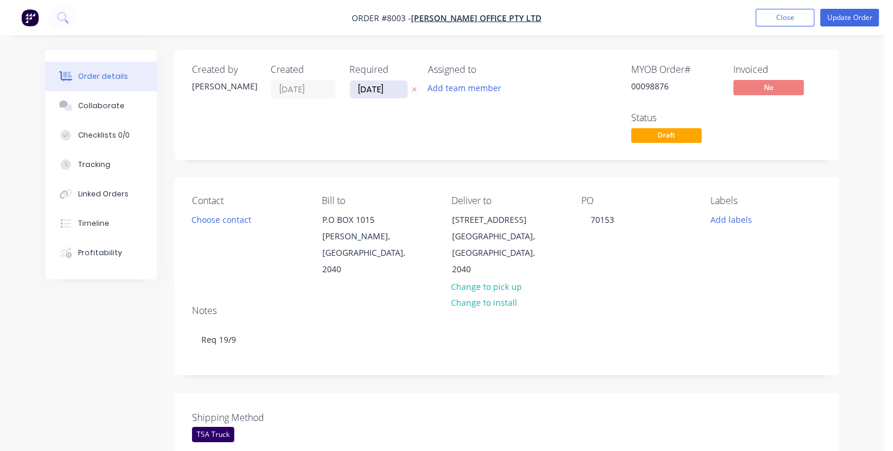
drag, startPoint x: 399, startPoint y: 89, endPoint x: 359, endPoint y: 90, distance: 39.4
click at [359, 90] on input "[DATE]" at bounding box center [379, 89] width 58 height 18
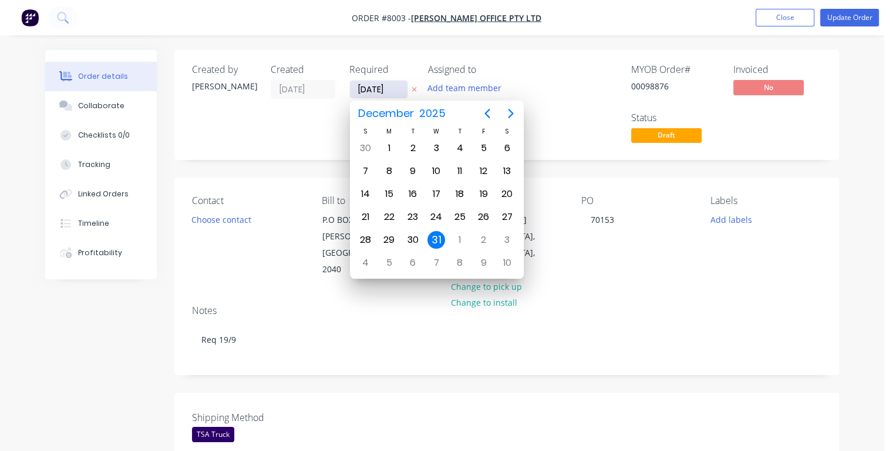
type input "[DATE]"
click at [486, 194] on div "19" at bounding box center [484, 194] width 18 height 18
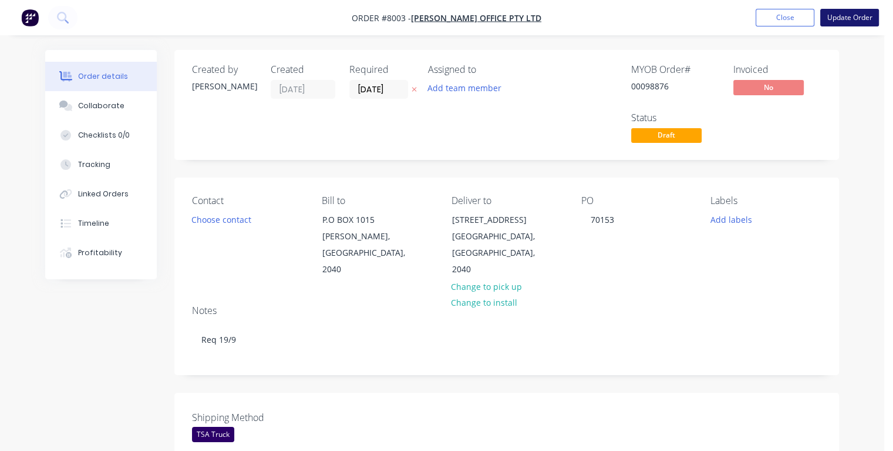
click at [835, 18] on button "Update Order" at bounding box center [850, 18] width 59 height 18
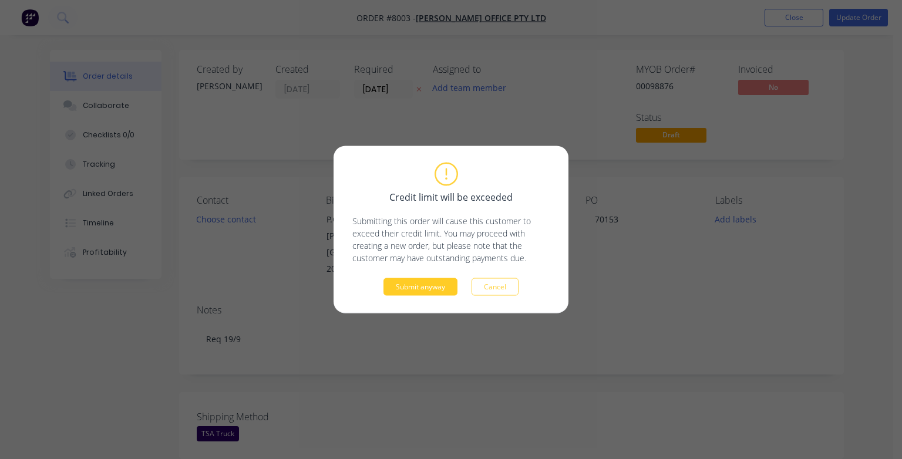
click at [415, 285] on button "Submit anyway" at bounding box center [421, 287] width 74 height 18
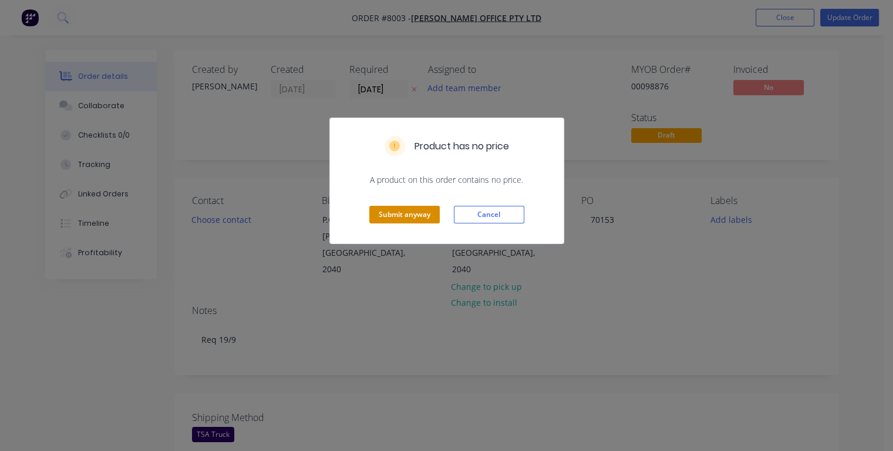
click at [405, 213] on button "Submit anyway" at bounding box center [404, 215] width 70 height 18
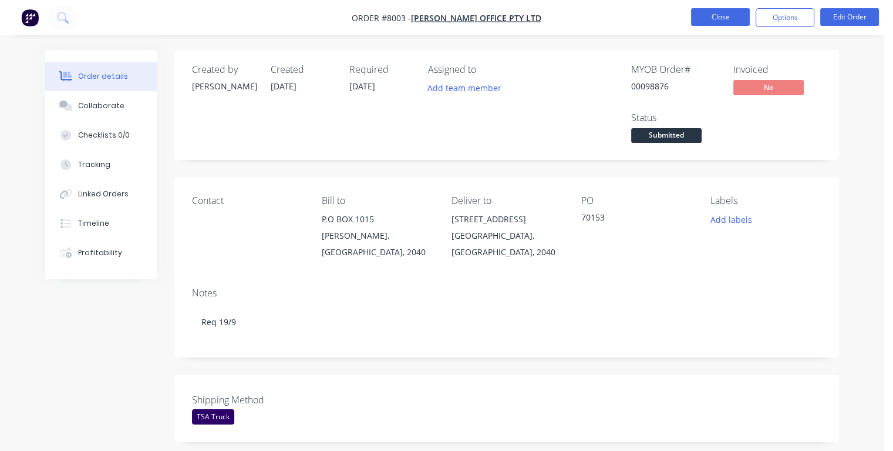
click at [717, 22] on button "Close" at bounding box center [720, 17] width 59 height 18
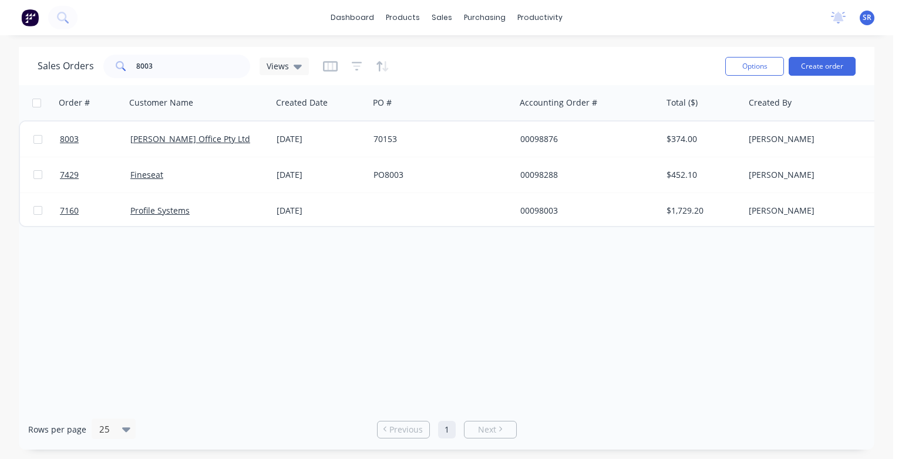
drag, startPoint x: 211, startPoint y: 56, endPoint x: 206, endPoint y: 60, distance: 7.1
click at [211, 56] on div "Sales Orders 8003 Views" at bounding box center [377, 66] width 678 height 29
click at [181, 67] on input "8003" at bounding box center [193, 66] width 115 height 23
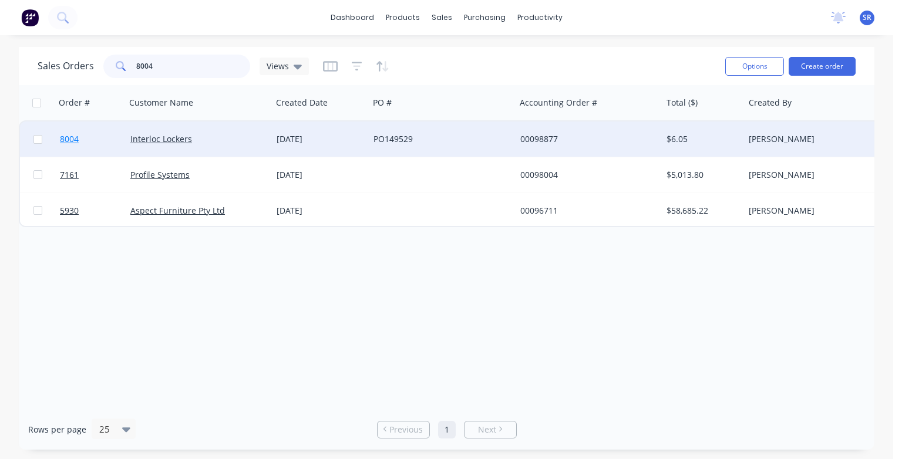
type input "8004"
click at [69, 138] on span "8004" at bounding box center [69, 139] width 19 height 12
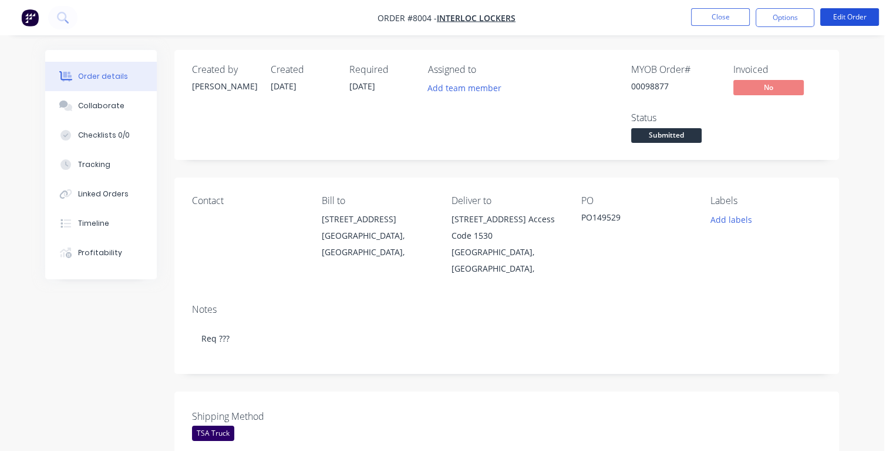
click at [852, 17] on button "Edit Order" at bounding box center [850, 17] width 59 height 18
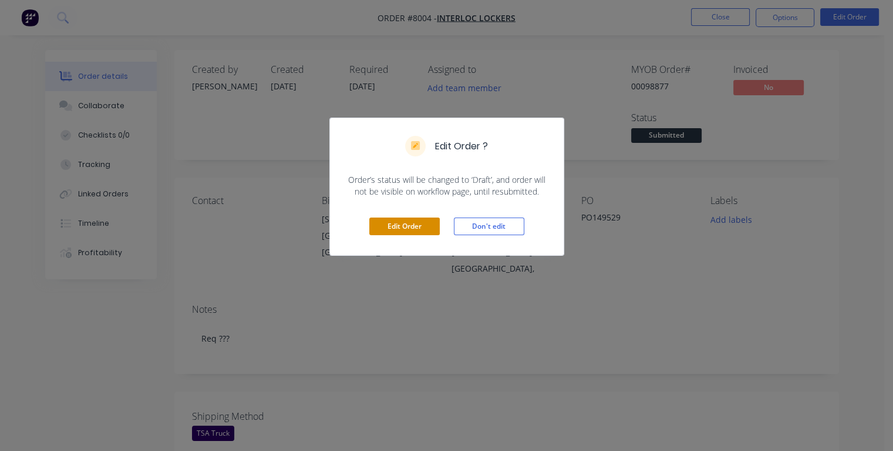
click at [414, 229] on button "Edit Order" at bounding box center [404, 226] width 70 height 18
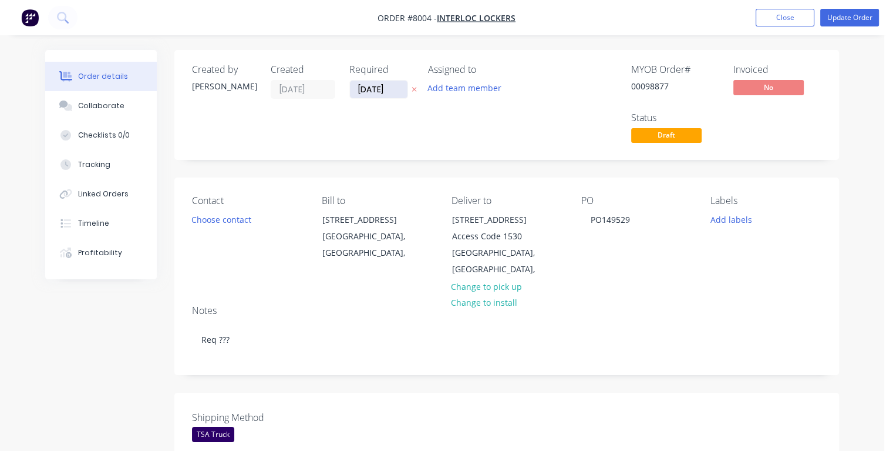
drag, startPoint x: 392, startPoint y: 88, endPoint x: 354, endPoint y: 90, distance: 38.8
click at [354, 90] on input "[DATE]" at bounding box center [379, 89] width 58 height 18
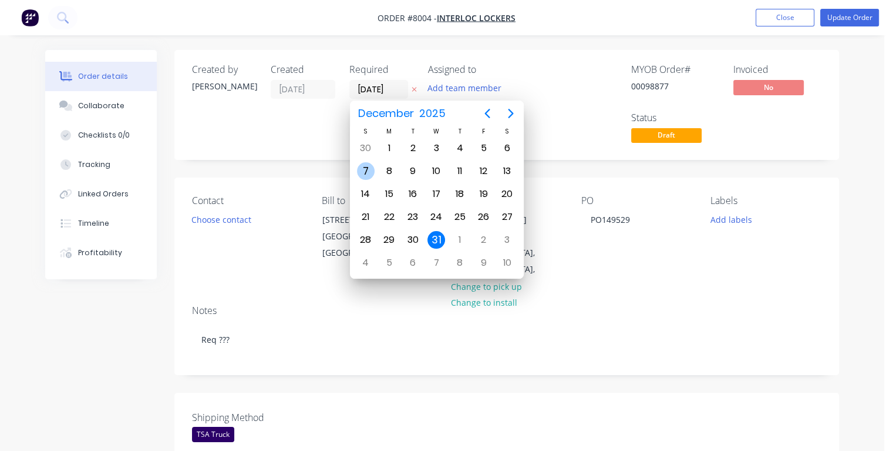
type input "[DATE]"
click at [411, 172] on div "9" at bounding box center [413, 171] width 18 height 18
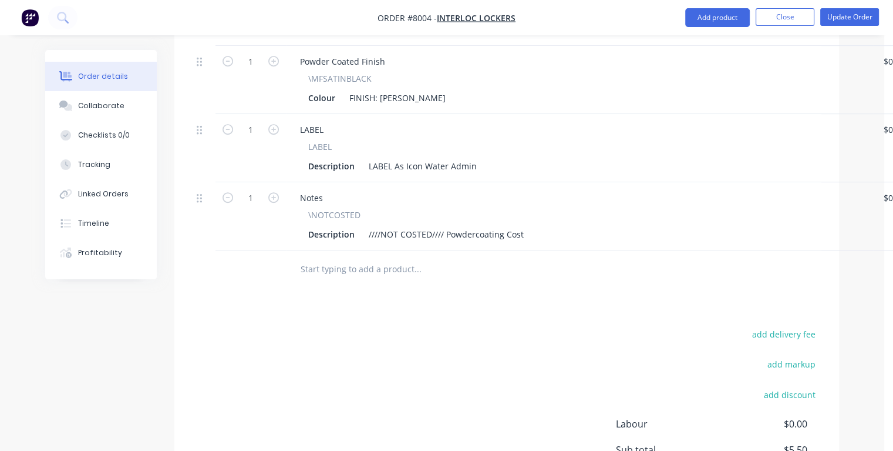
scroll to position [705, 0]
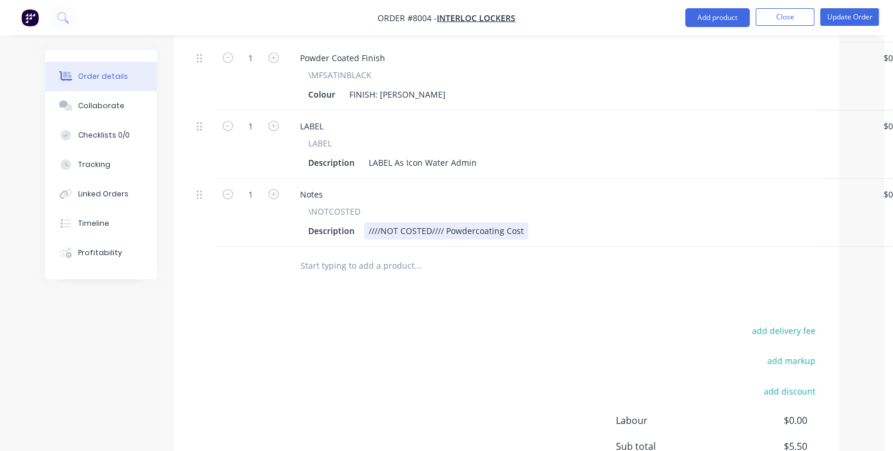
click at [531, 227] on div "Description ////NOT COSTED//// Powdercoating Cost" at bounding box center [577, 230] width 547 height 17
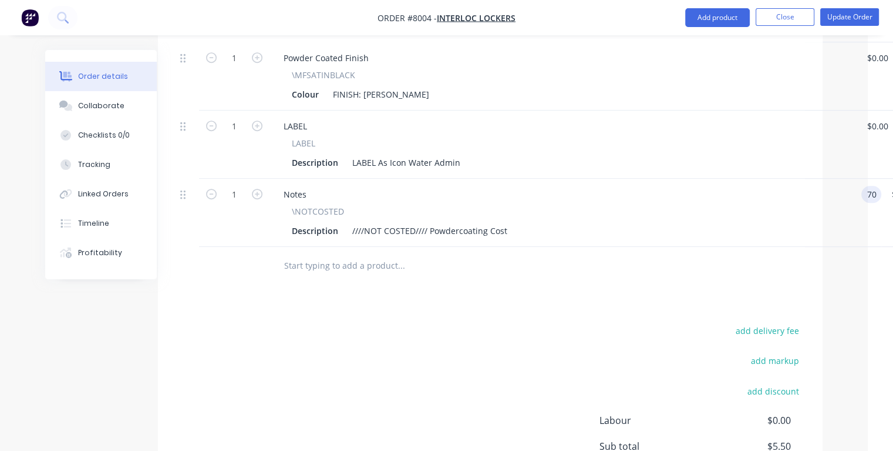
type input "$70.00"
type input "70.00"
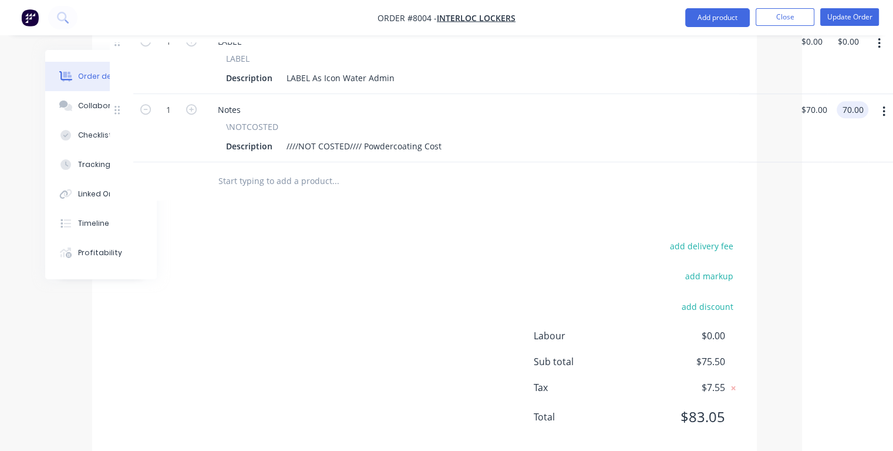
scroll to position [811, 82]
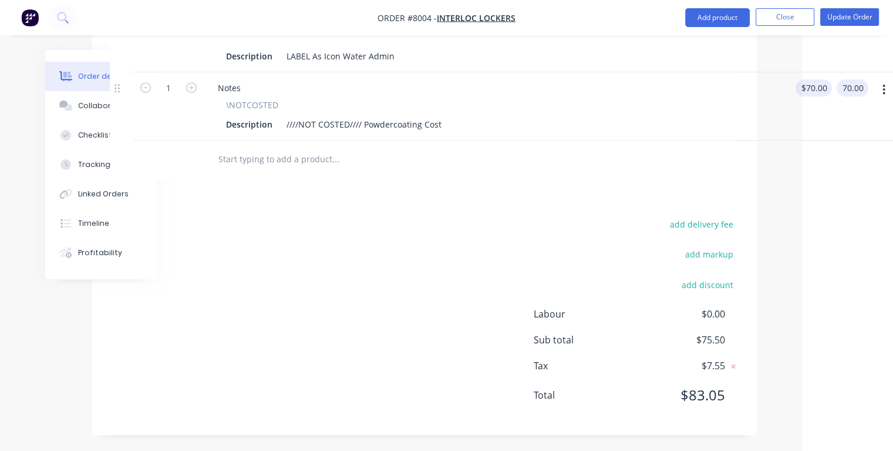
type input "70"
type input "$70.00"
click at [812, 86] on input "70" at bounding box center [817, 87] width 32 height 17
type input "$60.00"
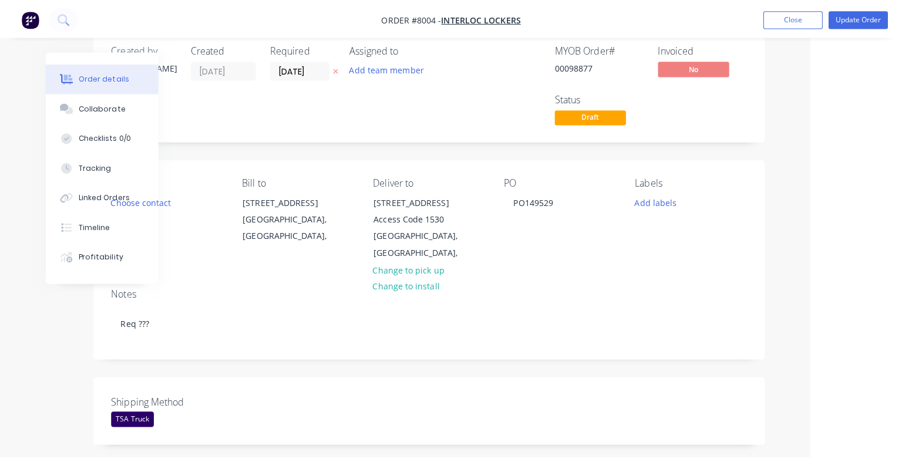
scroll to position [0, 82]
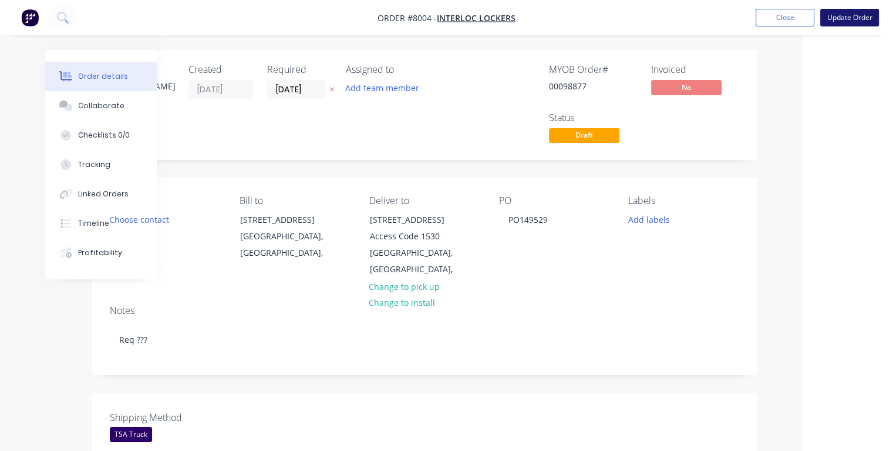
type input "$60.00"
click at [838, 21] on button "Update Order" at bounding box center [850, 18] width 59 height 18
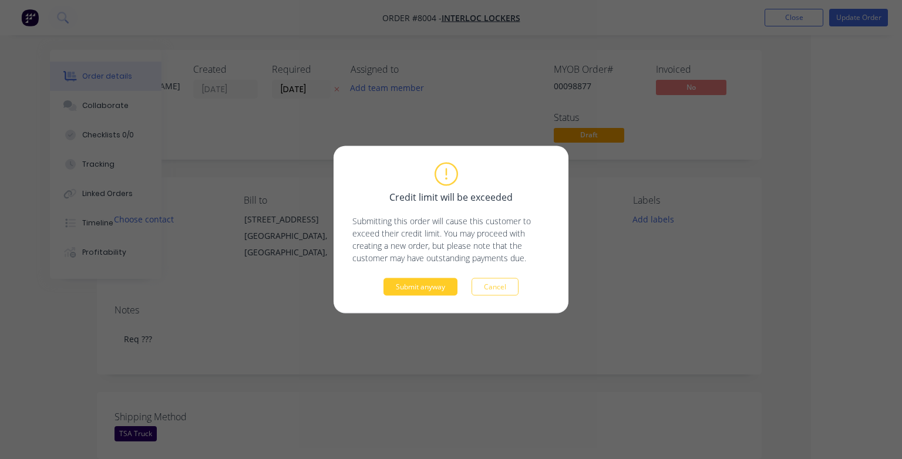
click at [425, 285] on button "Submit anyway" at bounding box center [421, 287] width 74 height 18
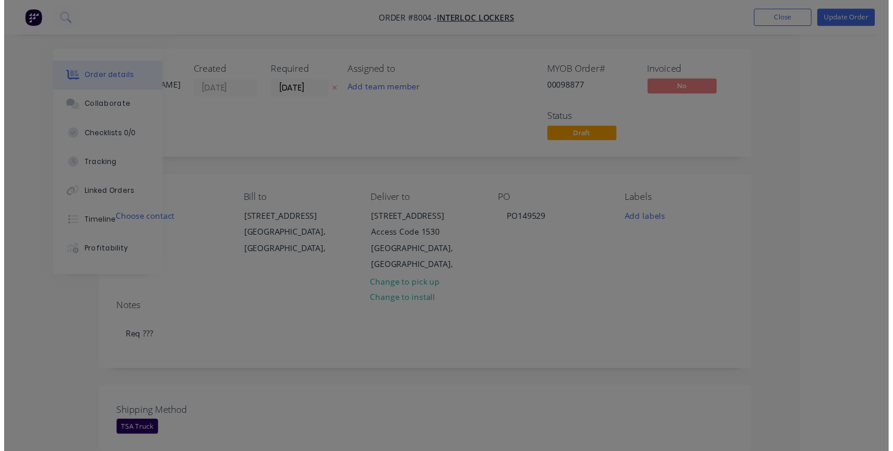
scroll to position [0, 63]
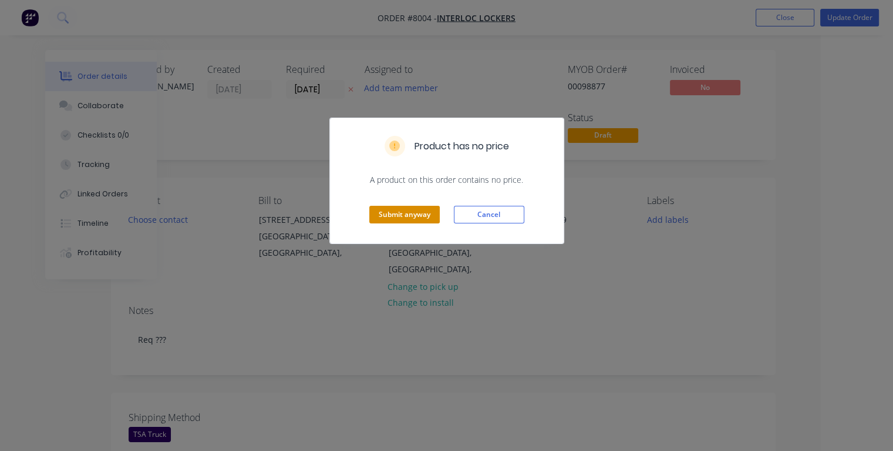
click at [405, 216] on button "Submit anyway" at bounding box center [404, 215] width 70 height 18
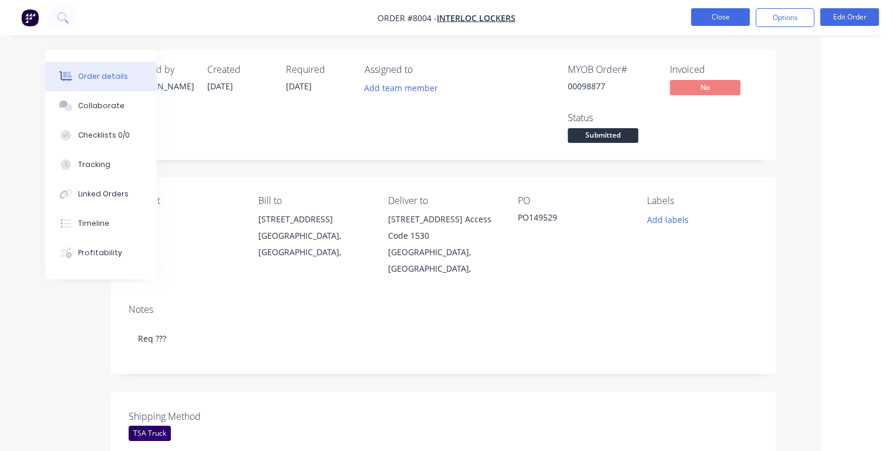
click at [709, 16] on button "Close" at bounding box center [720, 17] width 59 height 18
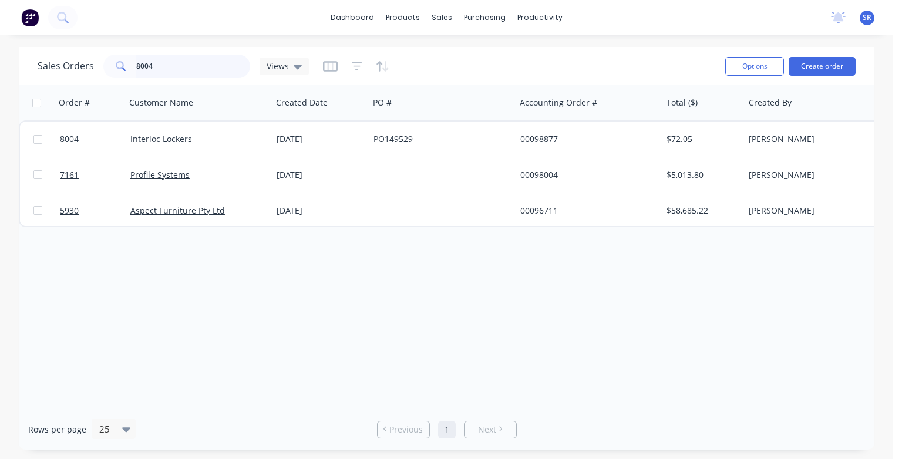
click at [165, 69] on input "8004" at bounding box center [193, 66] width 115 height 23
type input "8005"
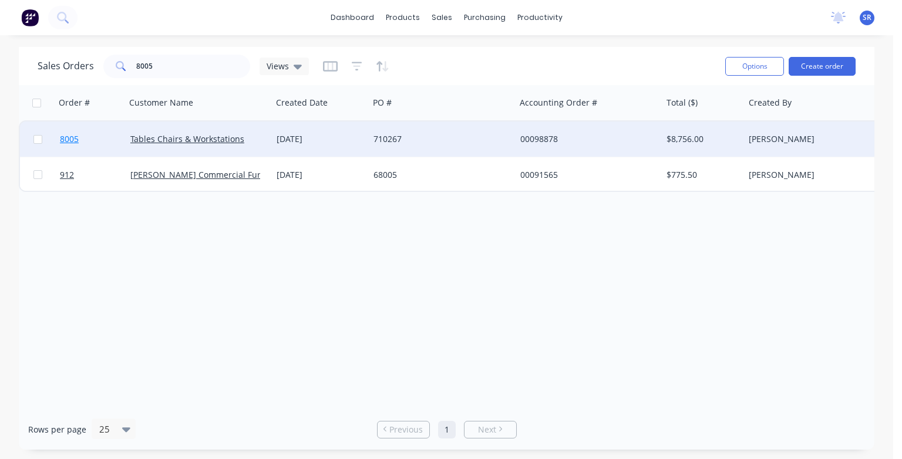
click at [65, 141] on span "8005" at bounding box center [69, 139] width 19 height 12
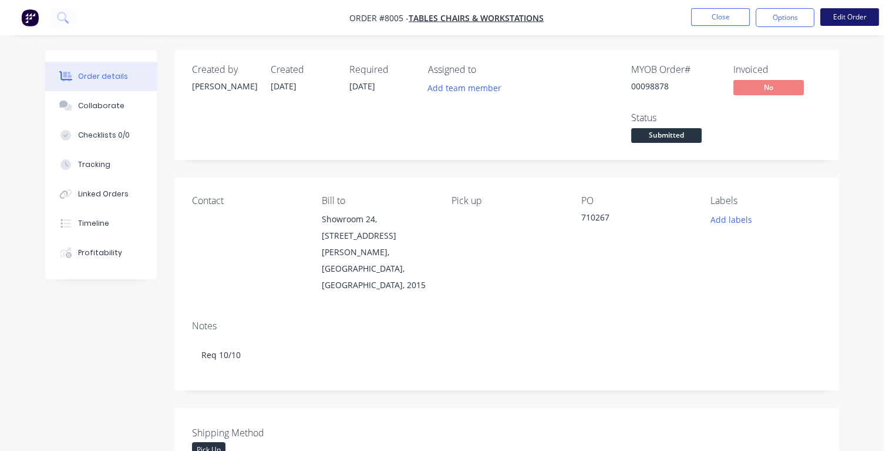
click at [840, 14] on button "Edit Order" at bounding box center [850, 17] width 59 height 18
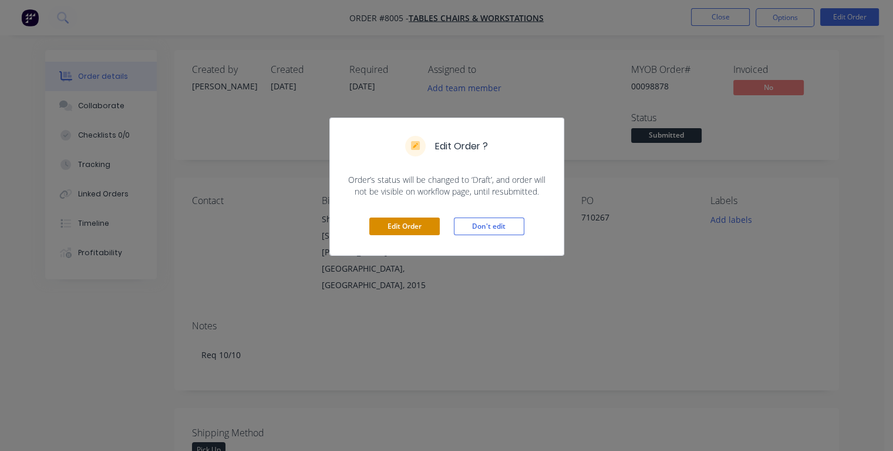
click at [404, 223] on button "Edit Order" at bounding box center [404, 226] width 70 height 18
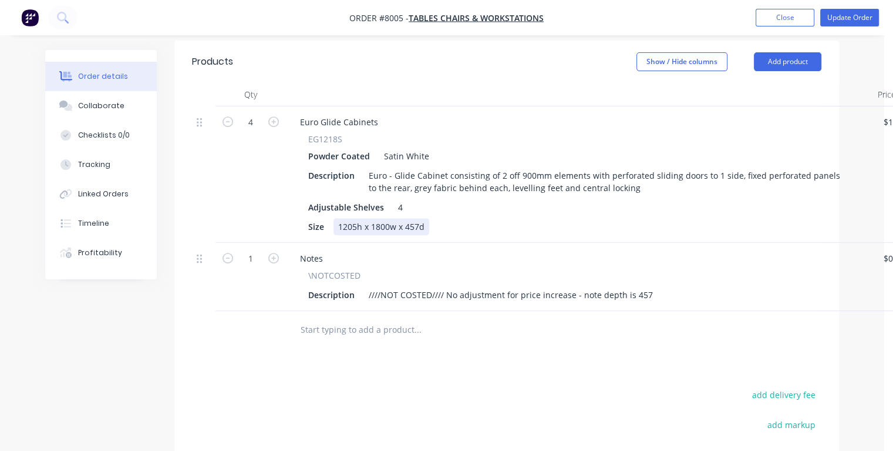
scroll to position [470, 0]
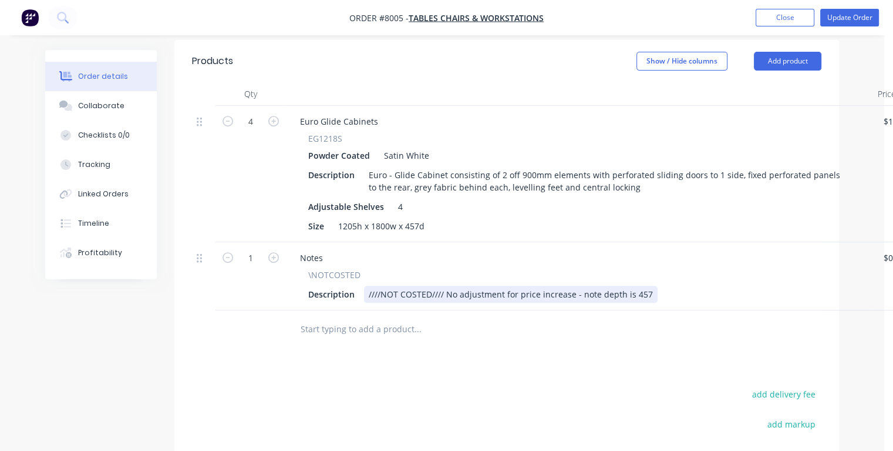
click at [658, 285] on div "Description ////NOT COSTED//// No adjustment for price increase - note depth is…" at bounding box center [577, 293] width 547 height 17
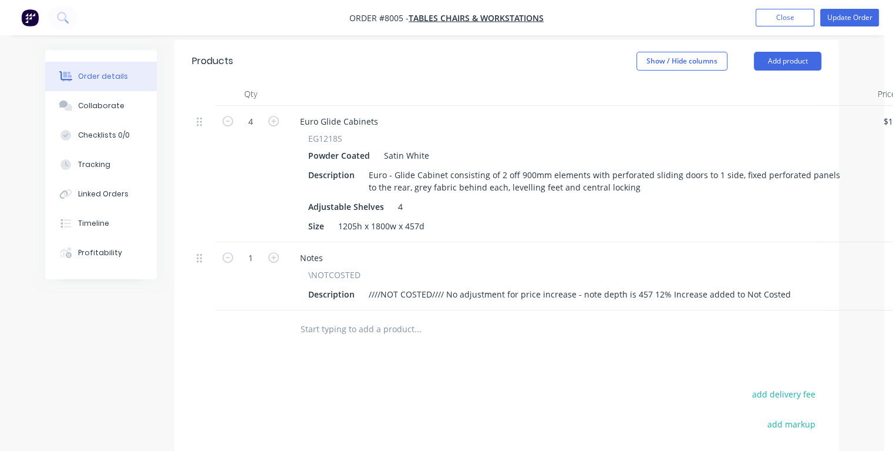
scroll to position [470, 16]
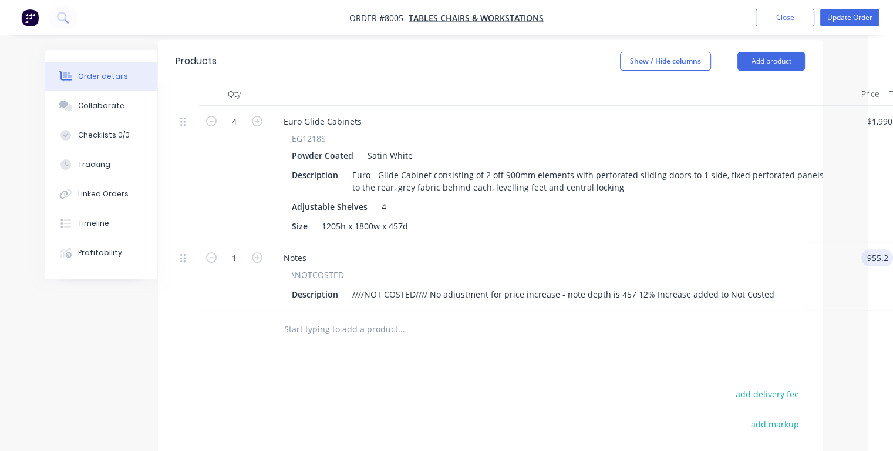
type input "$955.20"
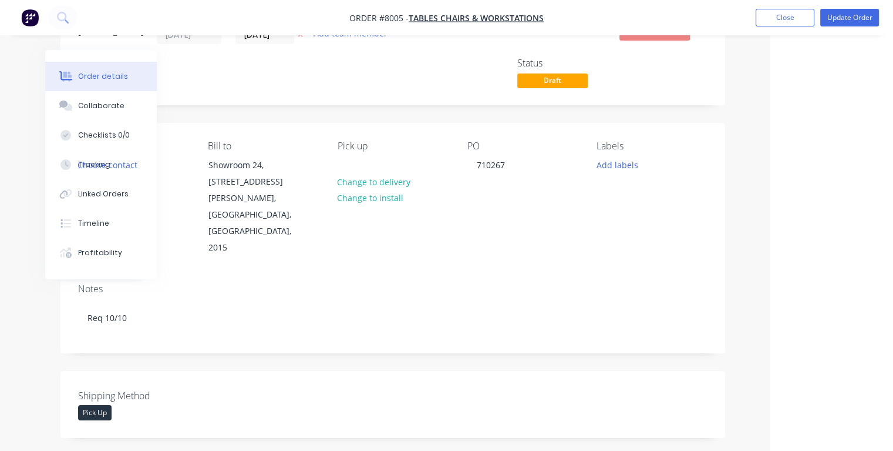
scroll to position [0, 114]
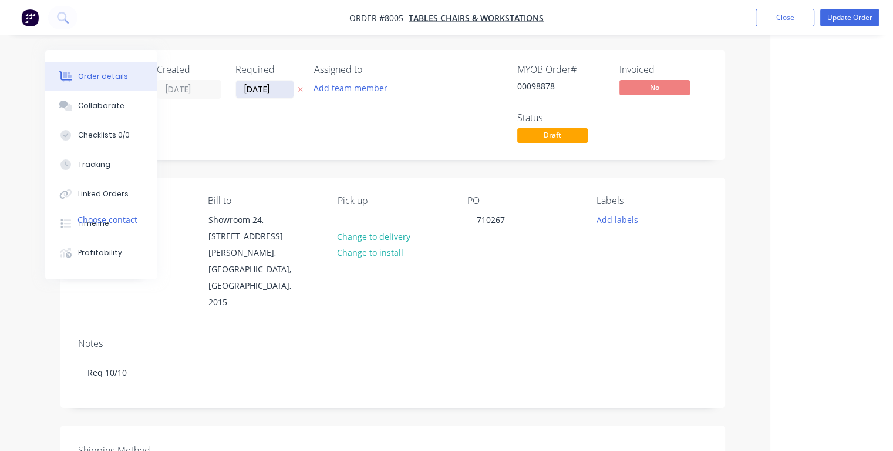
type input "$955.20"
drag, startPoint x: 275, startPoint y: 89, endPoint x: 243, endPoint y: 92, distance: 32.5
click at [243, 92] on input "[DATE]" at bounding box center [265, 89] width 58 height 18
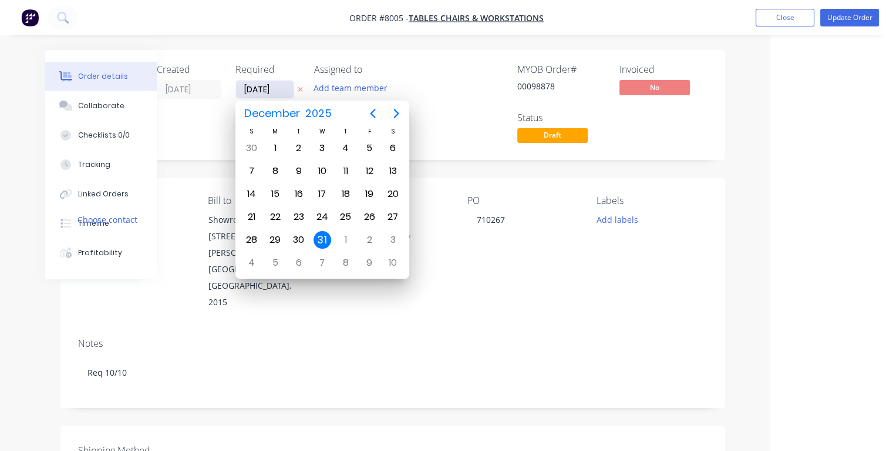
type input "[DATE]"
click at [342, 187] on div "16" at bounding box center [346, 194] width 18 height 18
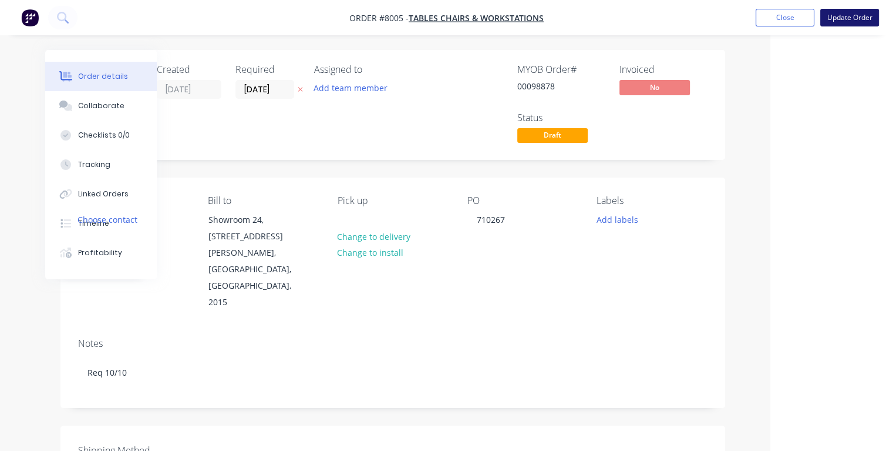
click at [839, 19] on button "Update Order" at bounding box center [850, 18] width 59 height 18
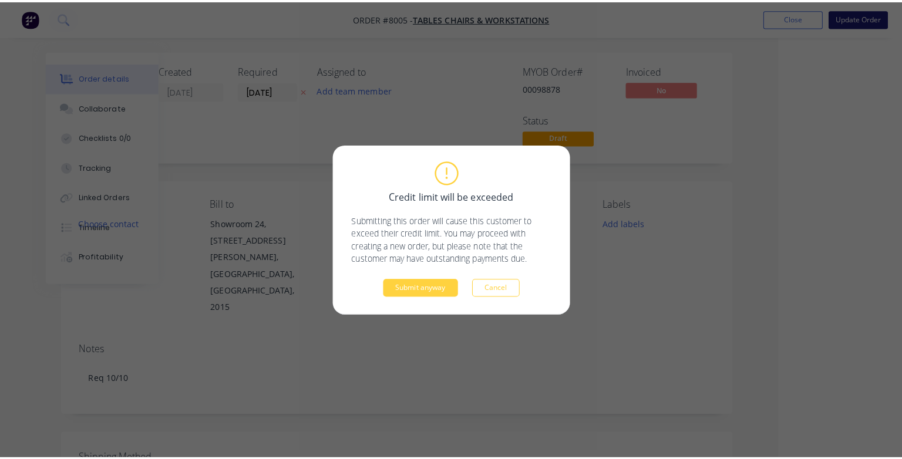
scroll to position [0, 109]
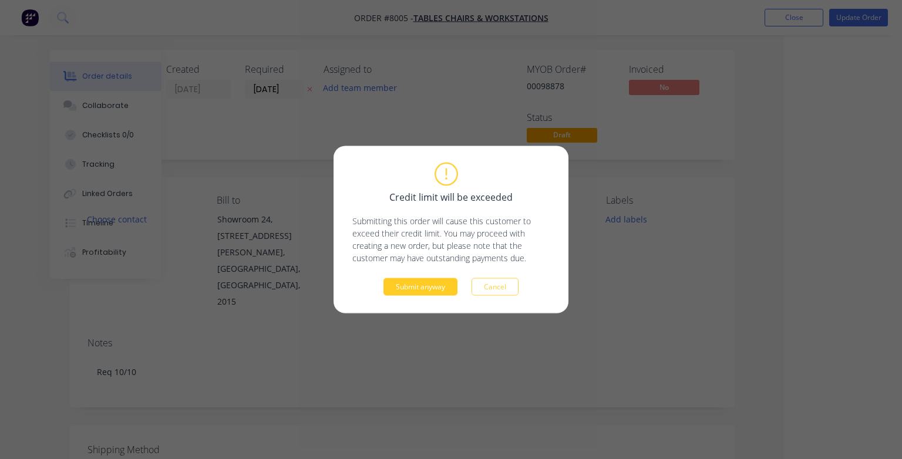
click at [406, 290] on button "Submit anyway" at bounding box center [421, 287] width 74 height 18
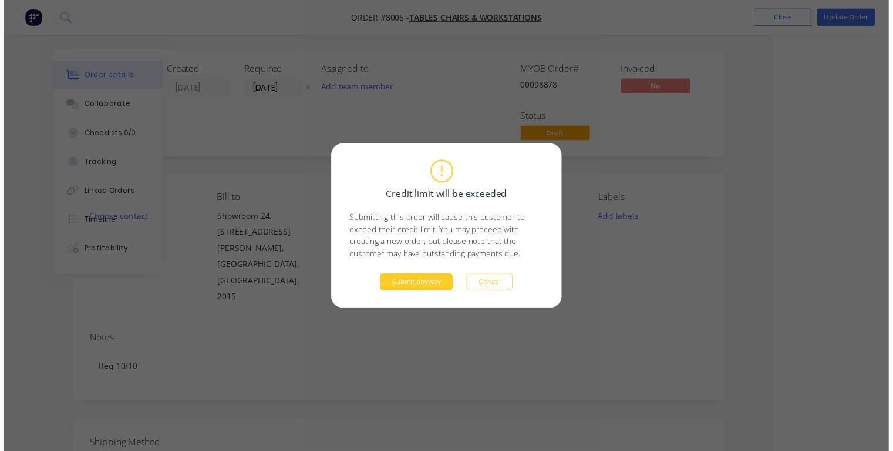
scroll to position [0, 98]
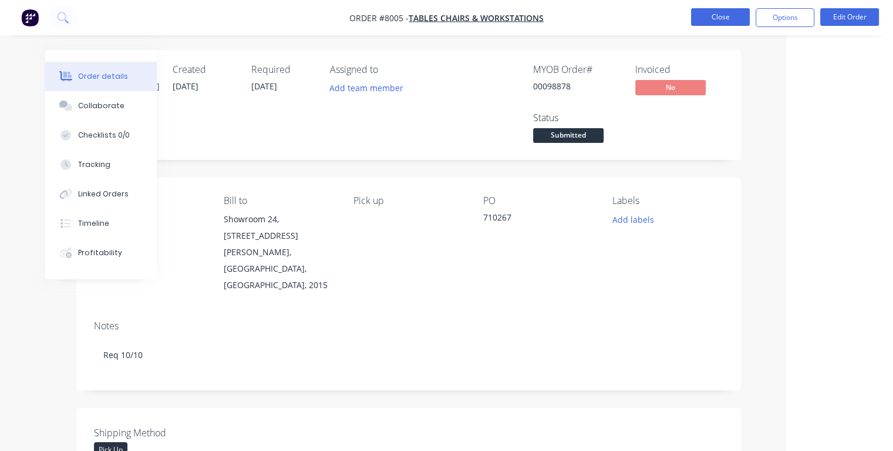
click at [722, 18] on button "Close" at bounding box center [720, 17] width 59 height 18
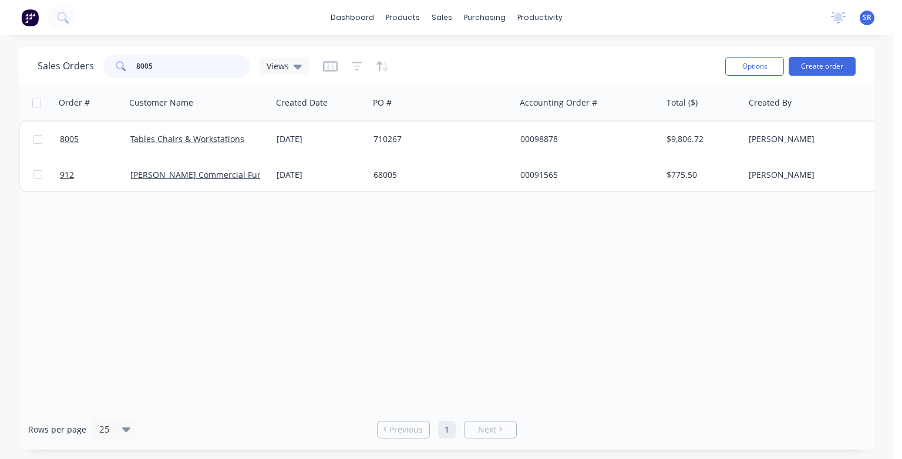
click at [189, 59] on input "8005" at bounding box center [193, 66] width 115 height 23
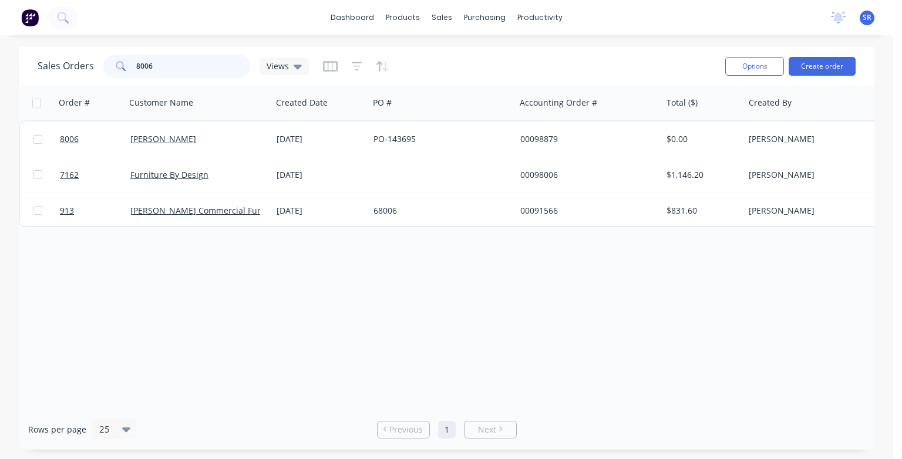
type input "8006"
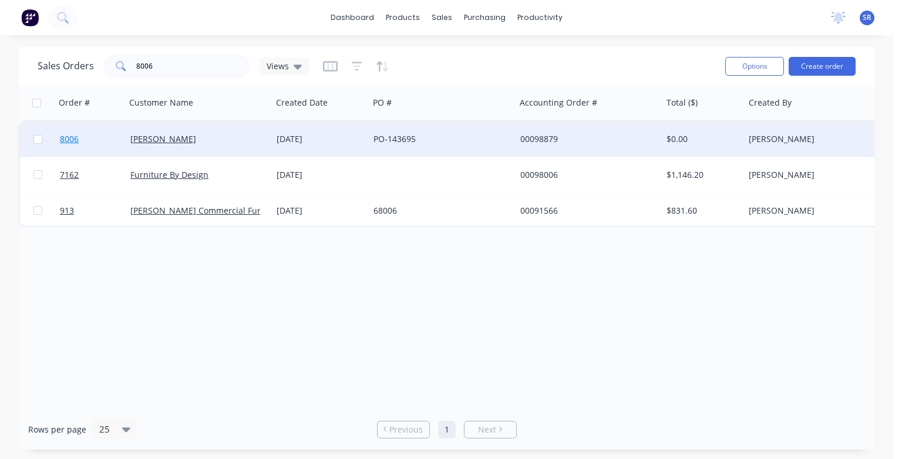
click at [70, 138] on span "8006" at bounding box center [69, 139] width 19 height 12
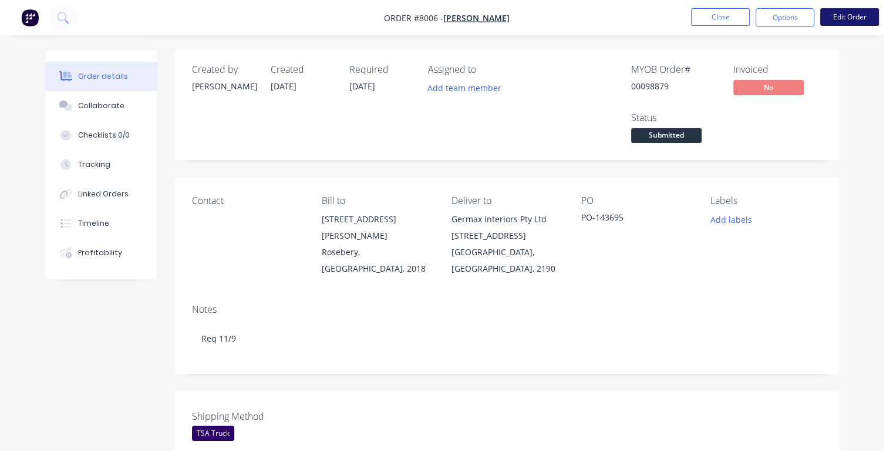
click at [835, 16] on button "Edit Order" at bounding box center [850, 17] width 59 height 18
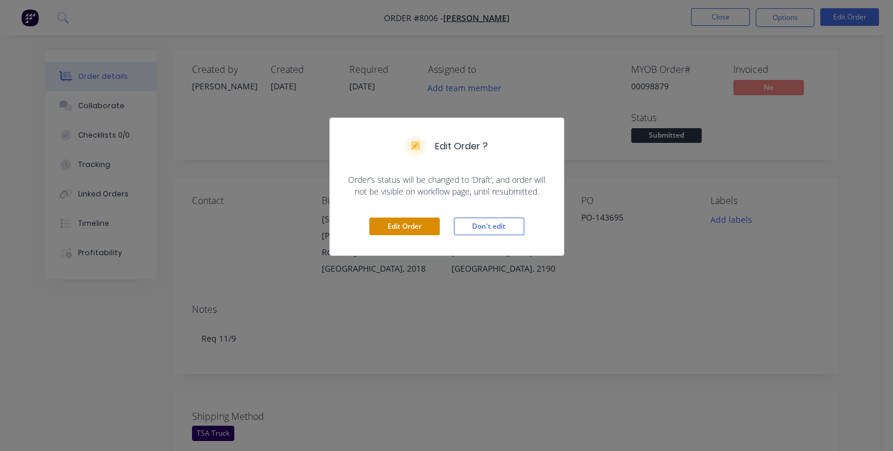
click at [397, 223] on button "Edit Order" at bounding box center [404, 226] width 70 height 18
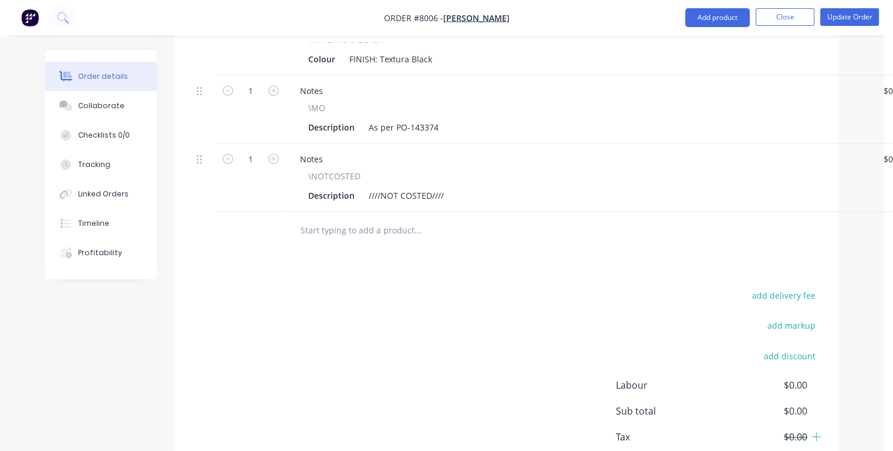
scroll to position [646, 0]
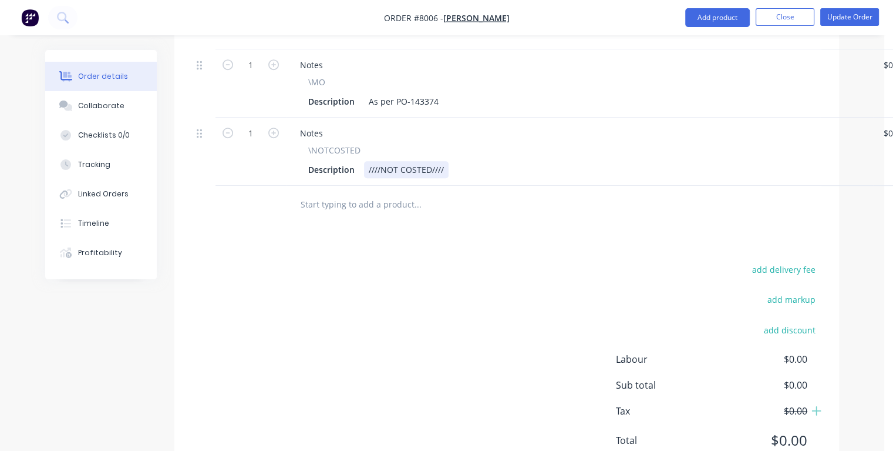
click at [456, 161] on div "Description ////NOT COSTED////" at bounding box center [577, 169] width 547 height 17
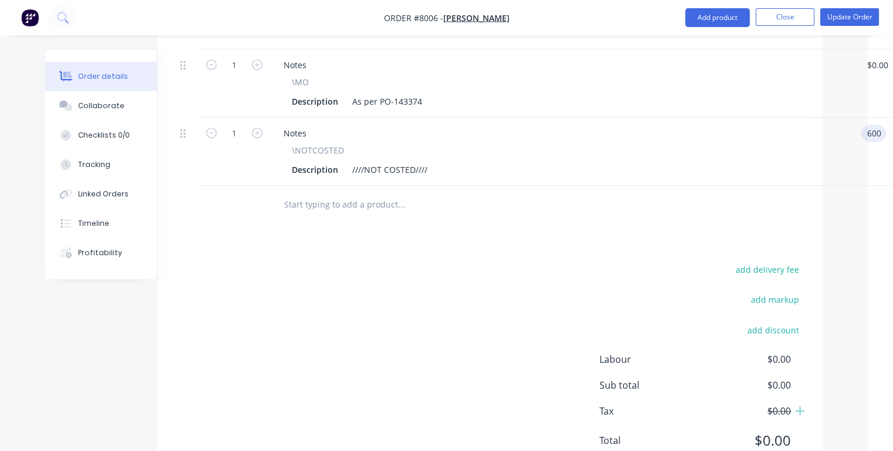
type input "$600.00"
type input "600.00"
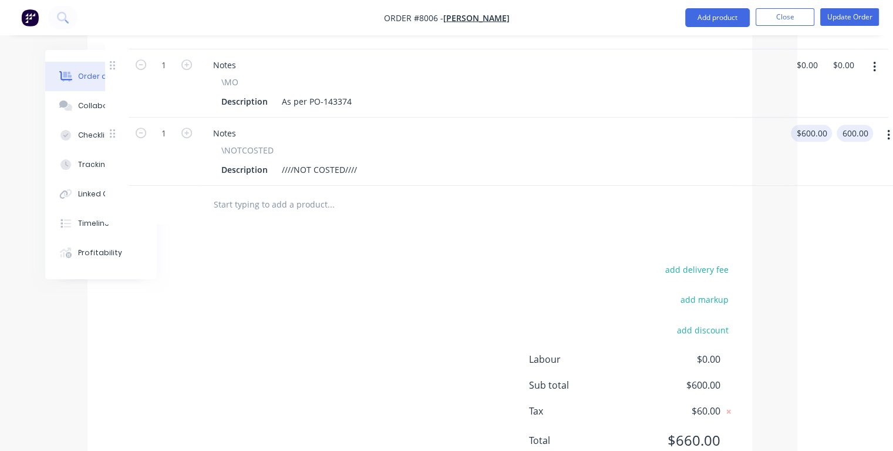
type input "600"
type input "$600.00"
click at [814, 125] on input "600" at bounding box center [816, 133] width 36 height 17
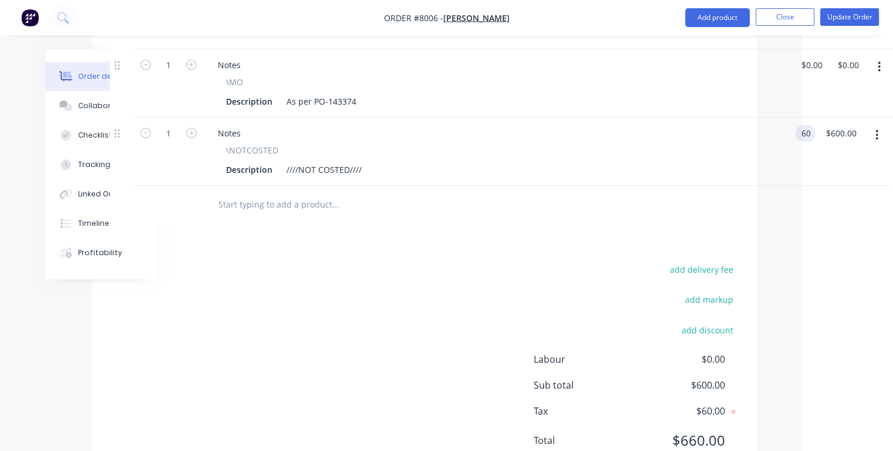
type input "$60.00"
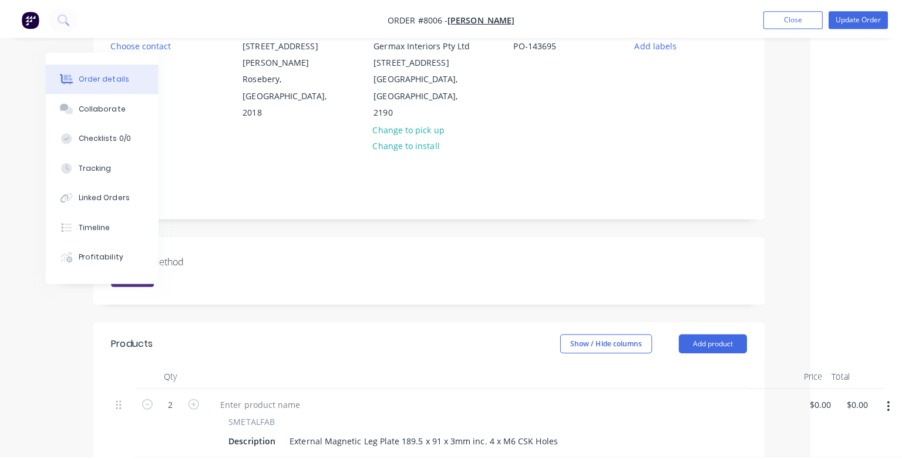
scroll to position [0, 82]
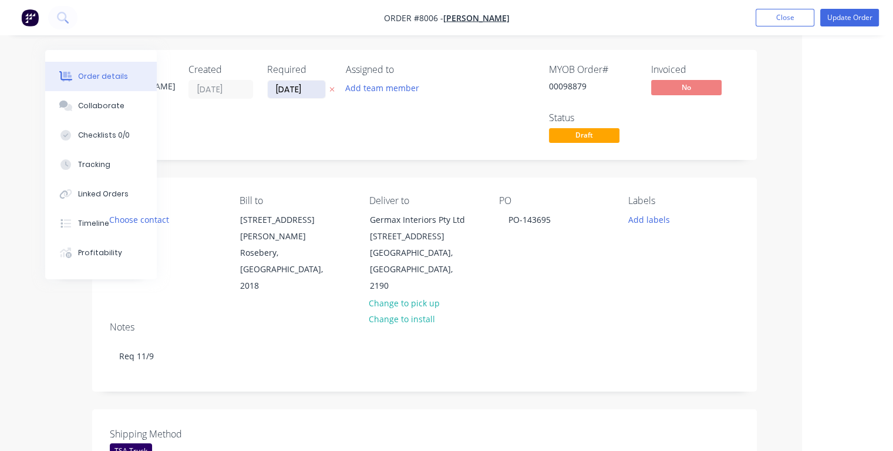
type input "$60.00"
drag, startPoint x: 308, startPoint y: 86, endPoint x: 277, endPoint y: 90, distance: 31.4
click at [277, 90] on input "[DATE]" at bounding box center [297, 89] width 58 height 18
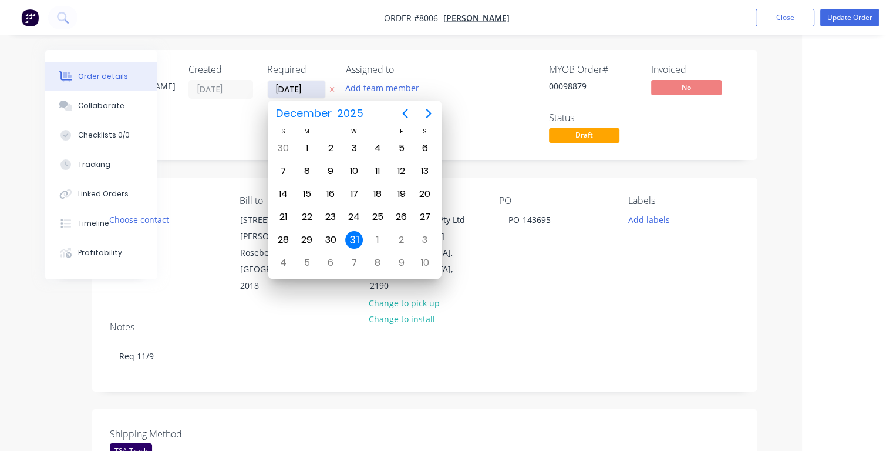
type input "[DATE]"
click at [380, 167] on div "11" at bounding box center [378, 171] width 18 height 18
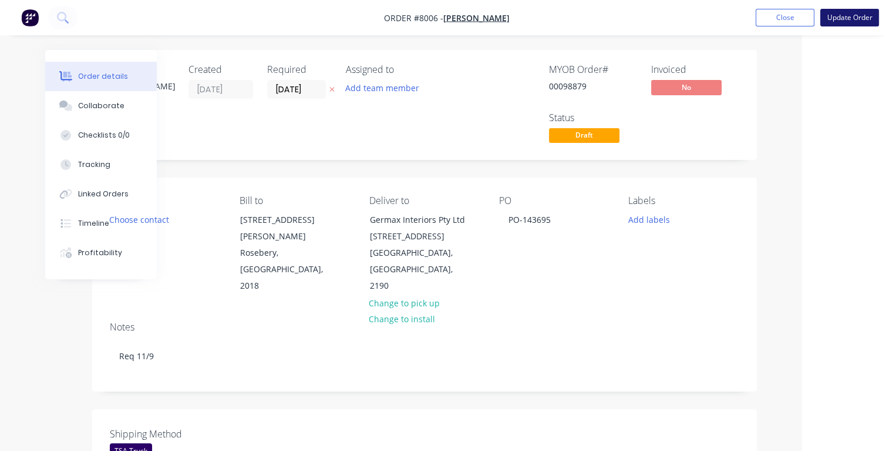
click at [841, 18] on button "Update Order" at bounding box center [850, 18] width 59 height 18
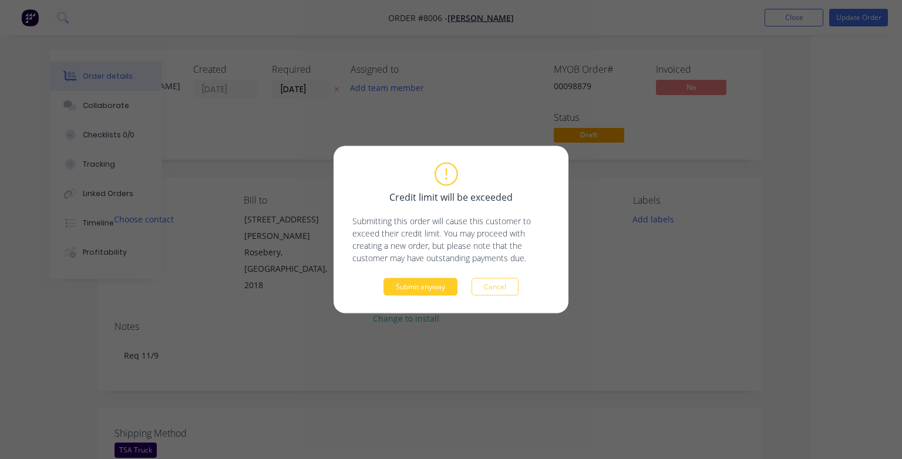
click at [414, 287] on button "Submit anyway" at bounding box center [421, 287] width 74 height 18
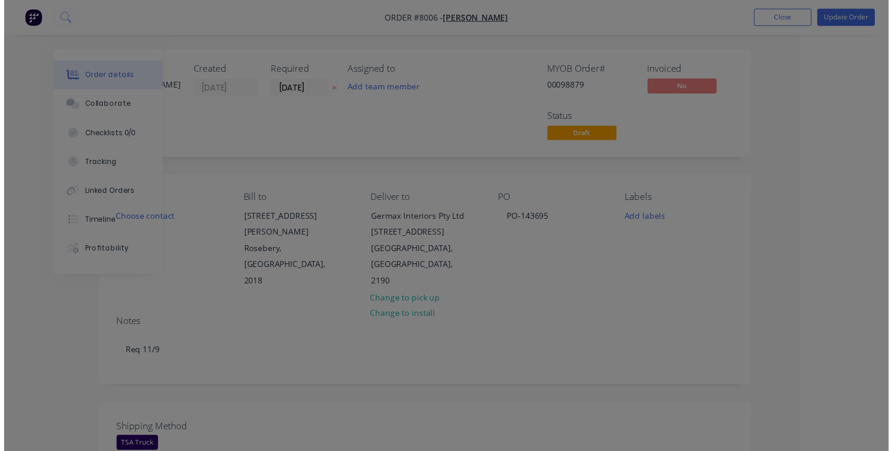
scroll to position [0, 63]
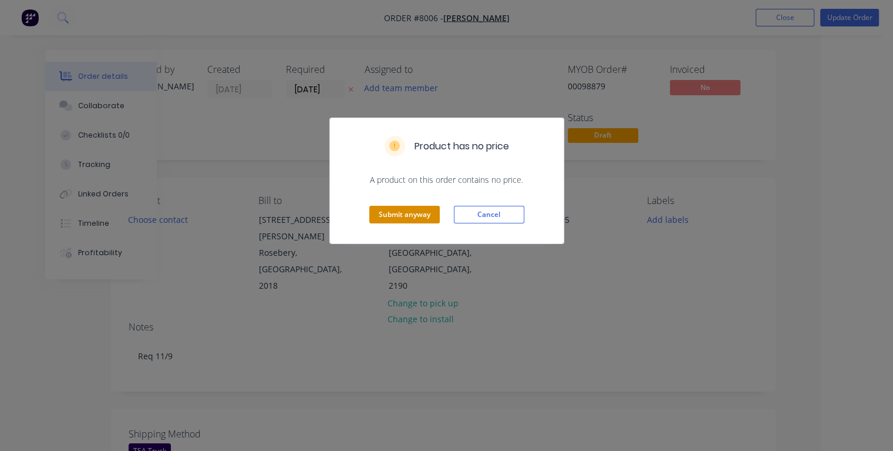
click at [408, 216] on button "Submit anyway" at bounding box center [404, 215] width 70 height 18
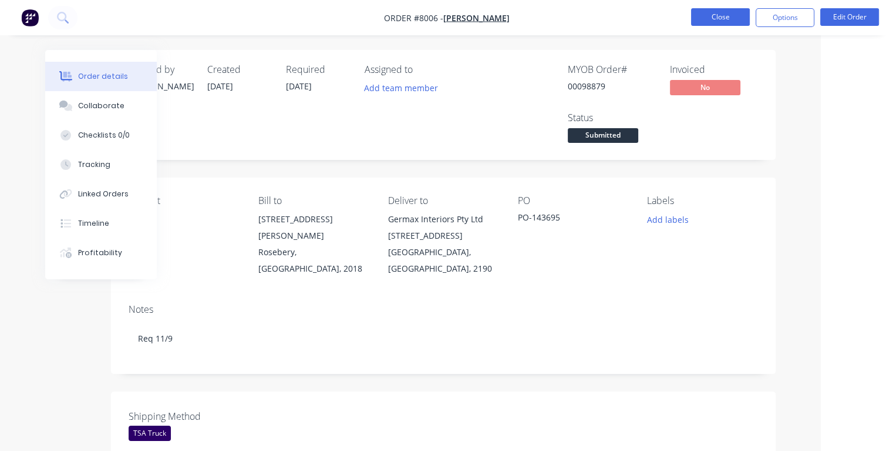
click at [711, 21] on button "Close" at bounding box center [720, 17] width 59 height 18
